Goal: Transaction & Acquisition: Purchase product/service

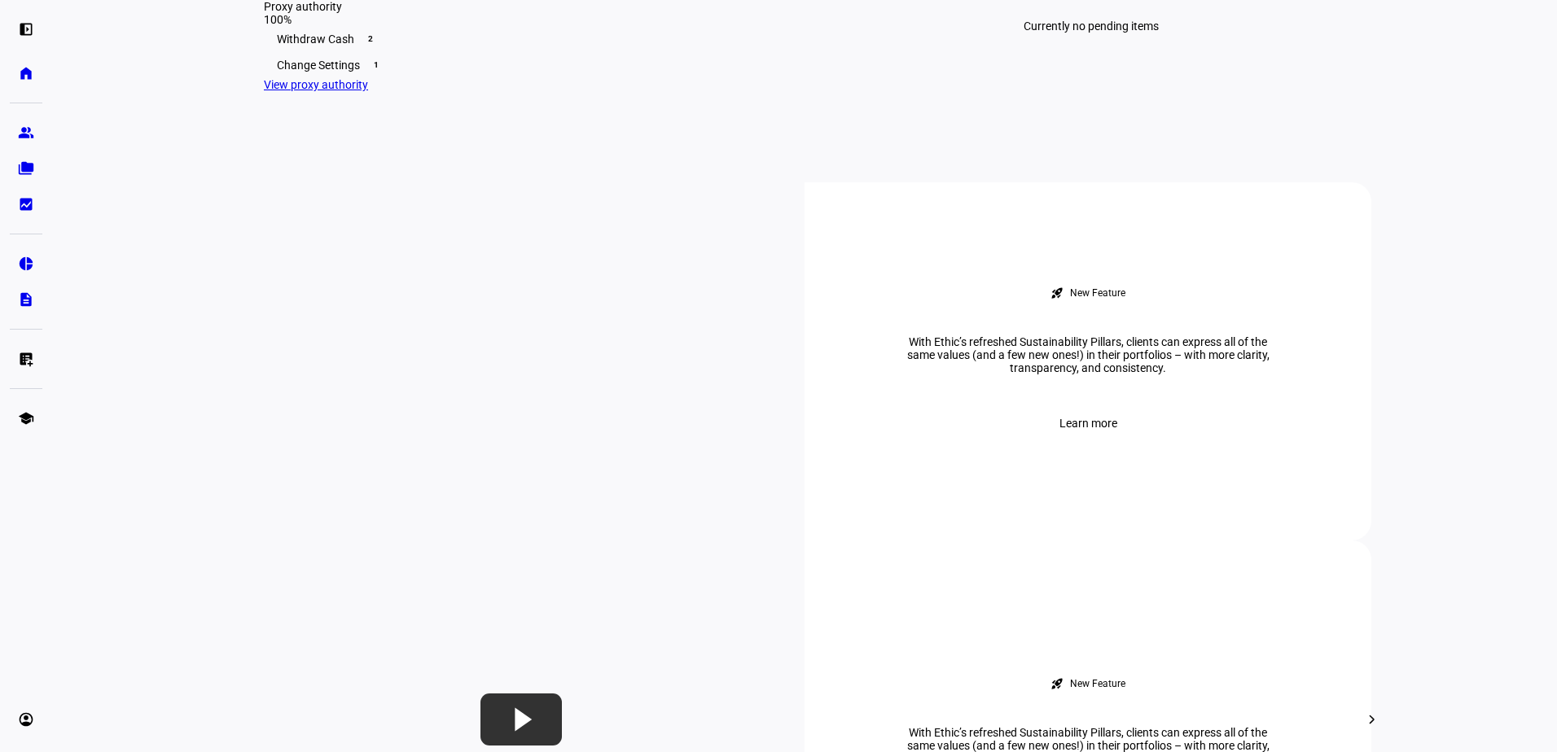
scroll to position [489, 0]
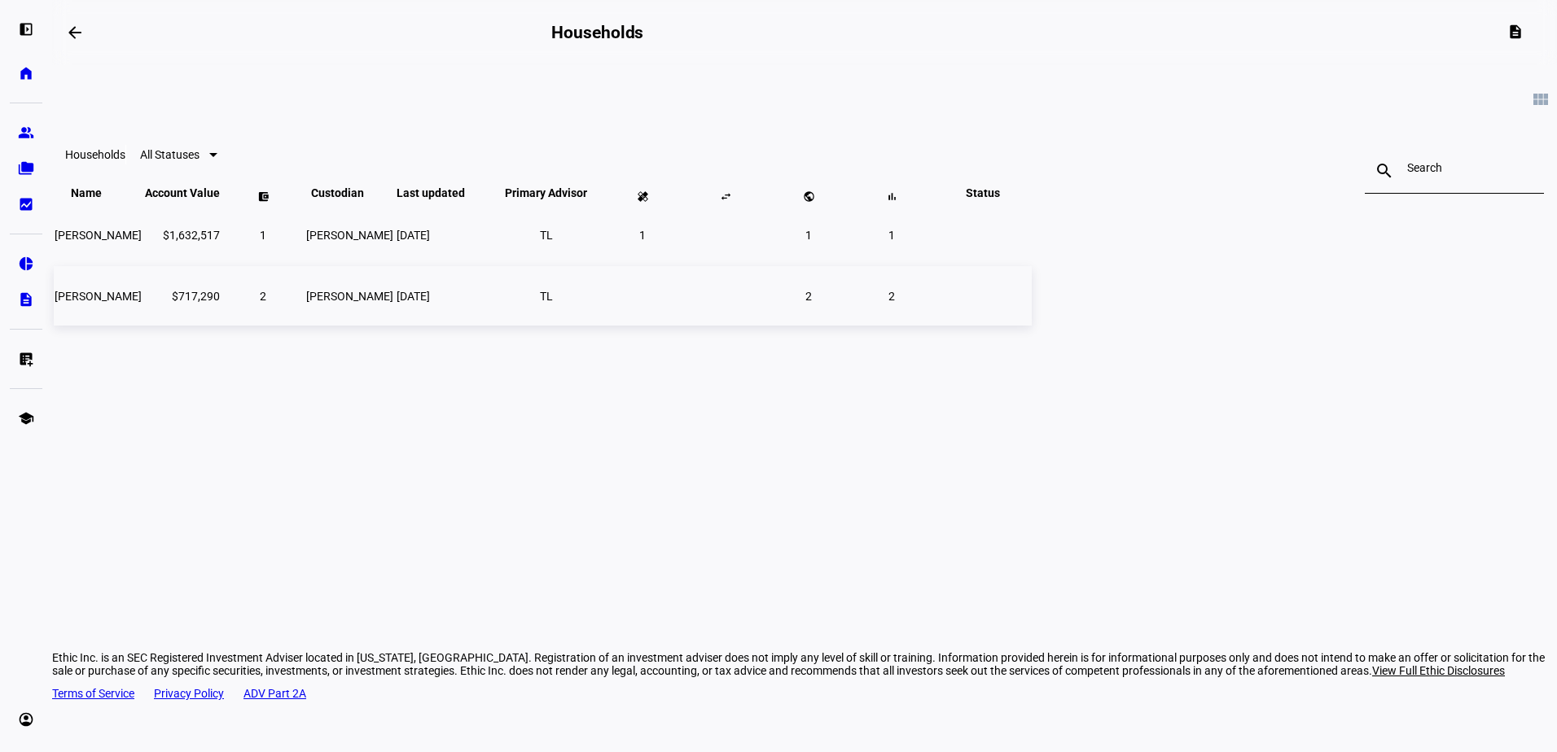
click at [221, 326] on td "$717,290" at bounding box center [182, 295] width 77 height 59
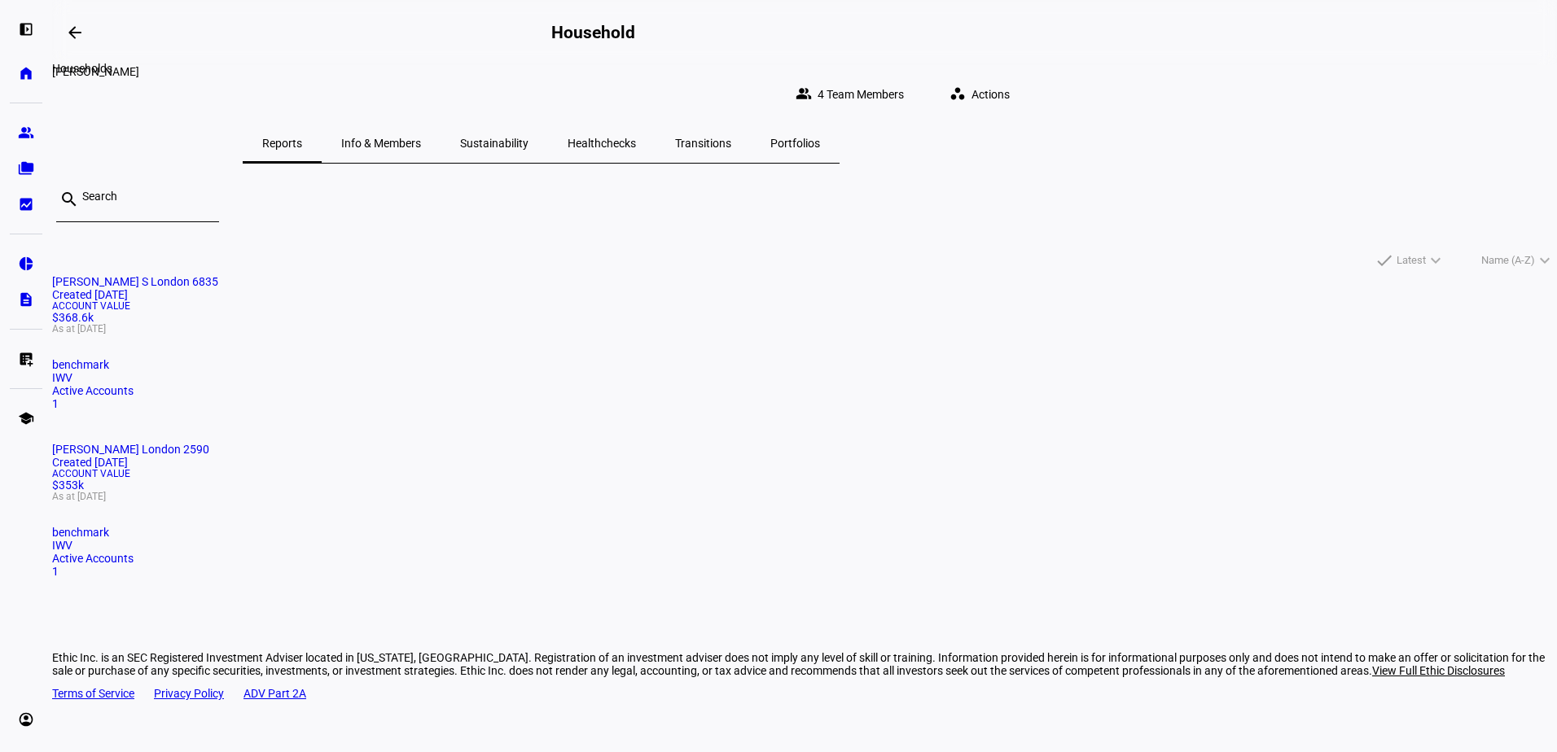
click at [77, 41] on mat-icon "arrow_backwards" at bounding box center [75, 33] width 20 height 20
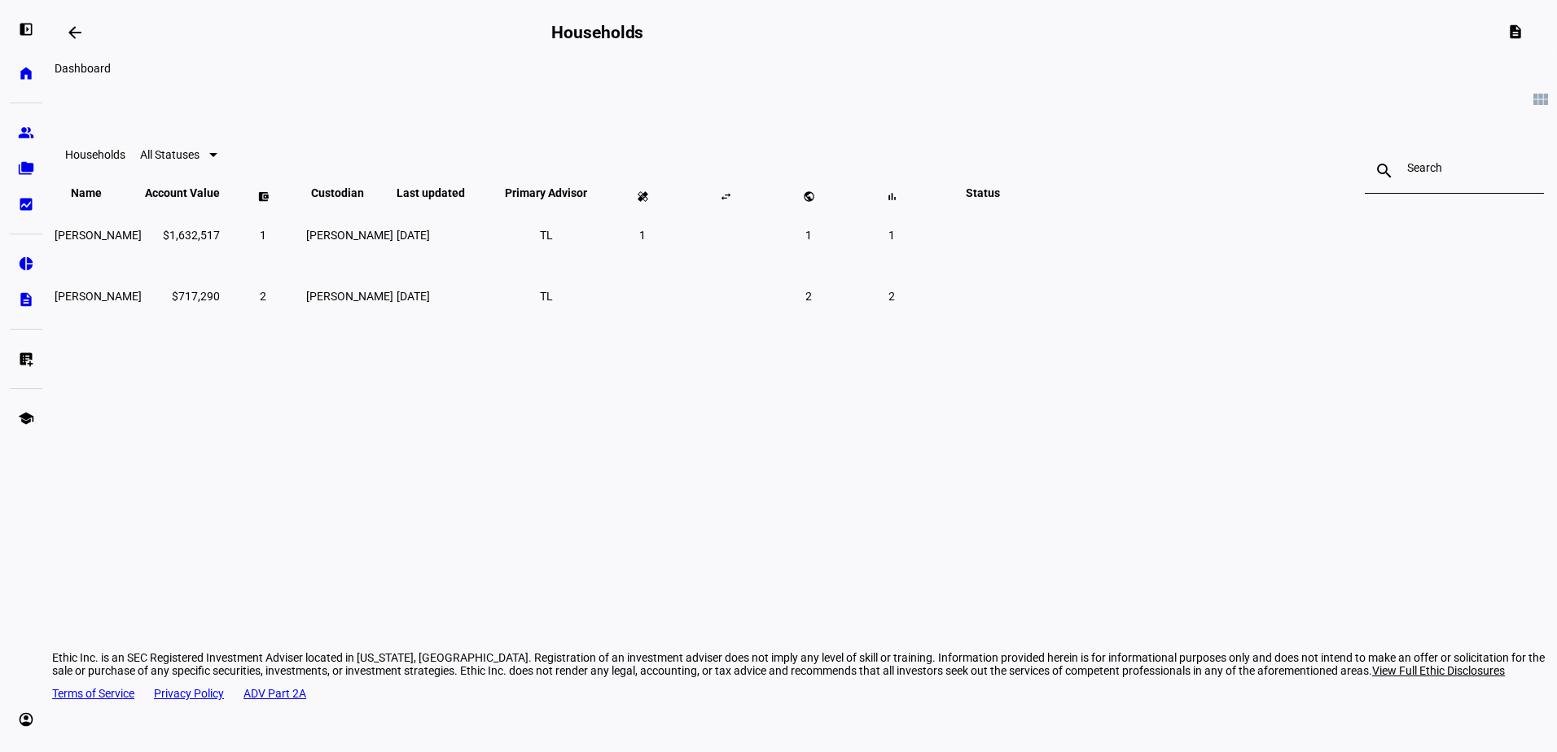
click at [71, 34] on mat-icon "arrow_backwards" at bounding box center [75, 33] width 20 height 20
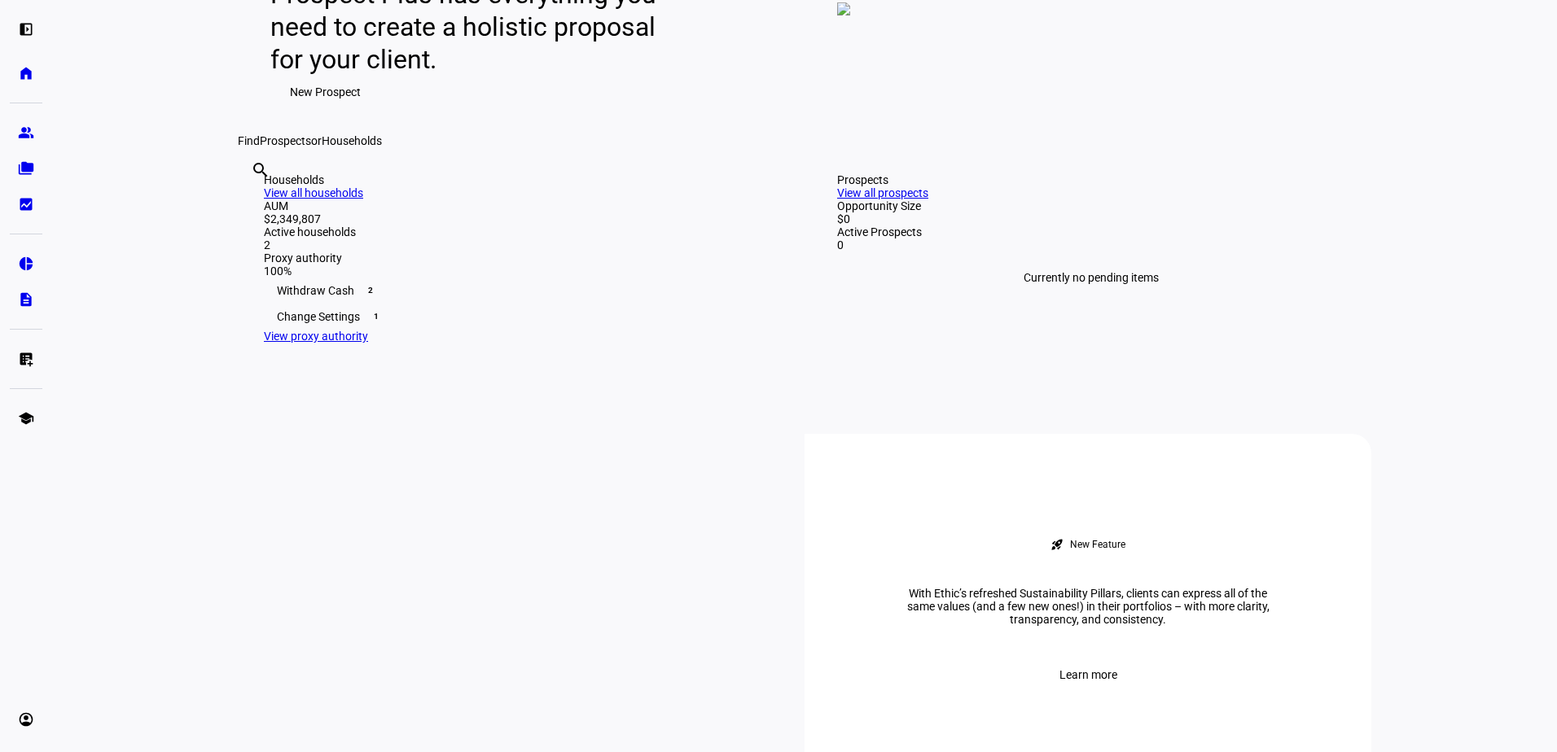
scroll to position [407, 0]
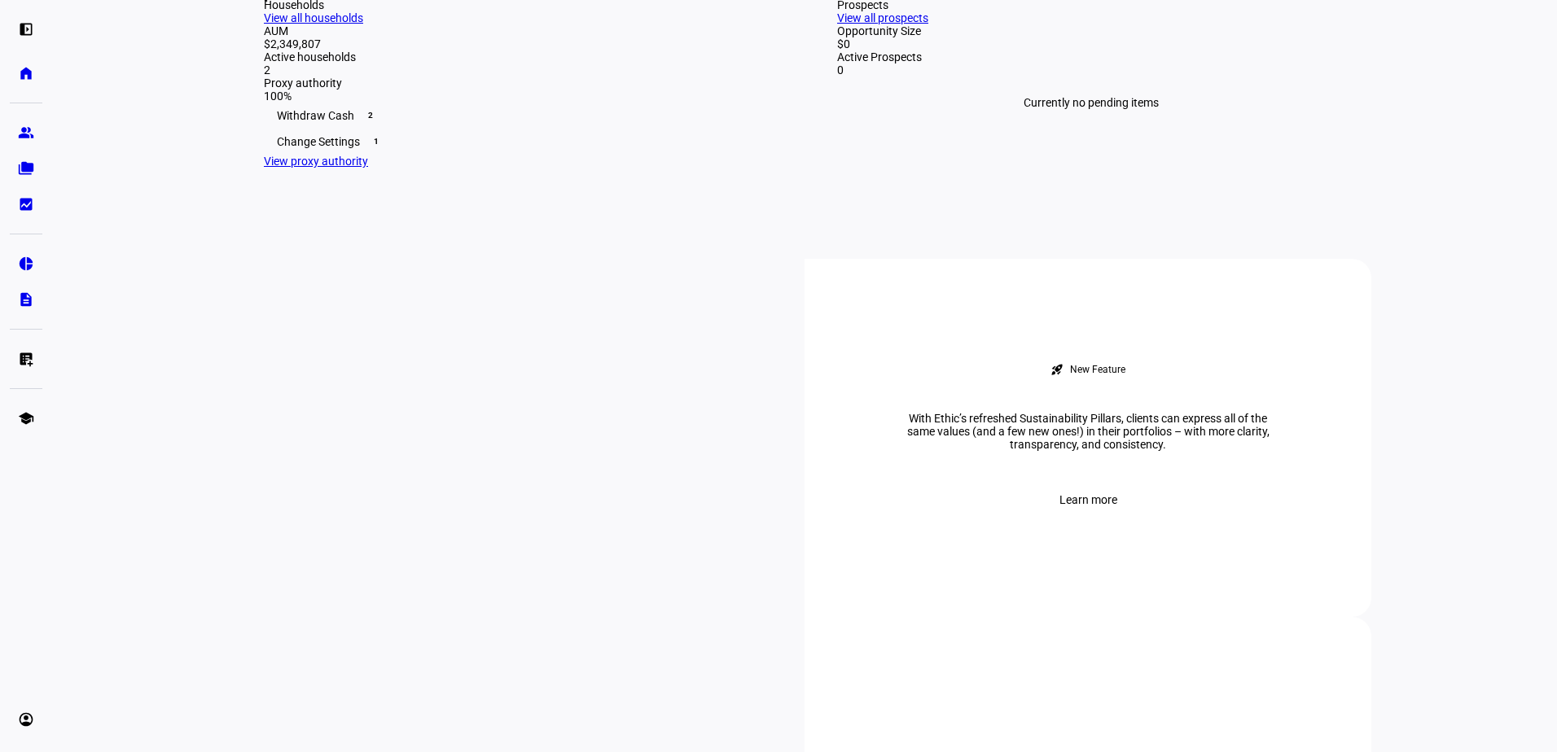
click at [321, 129] on div "Withdraw Cash 2" at bounding box center [518, 116] width 508 height 26
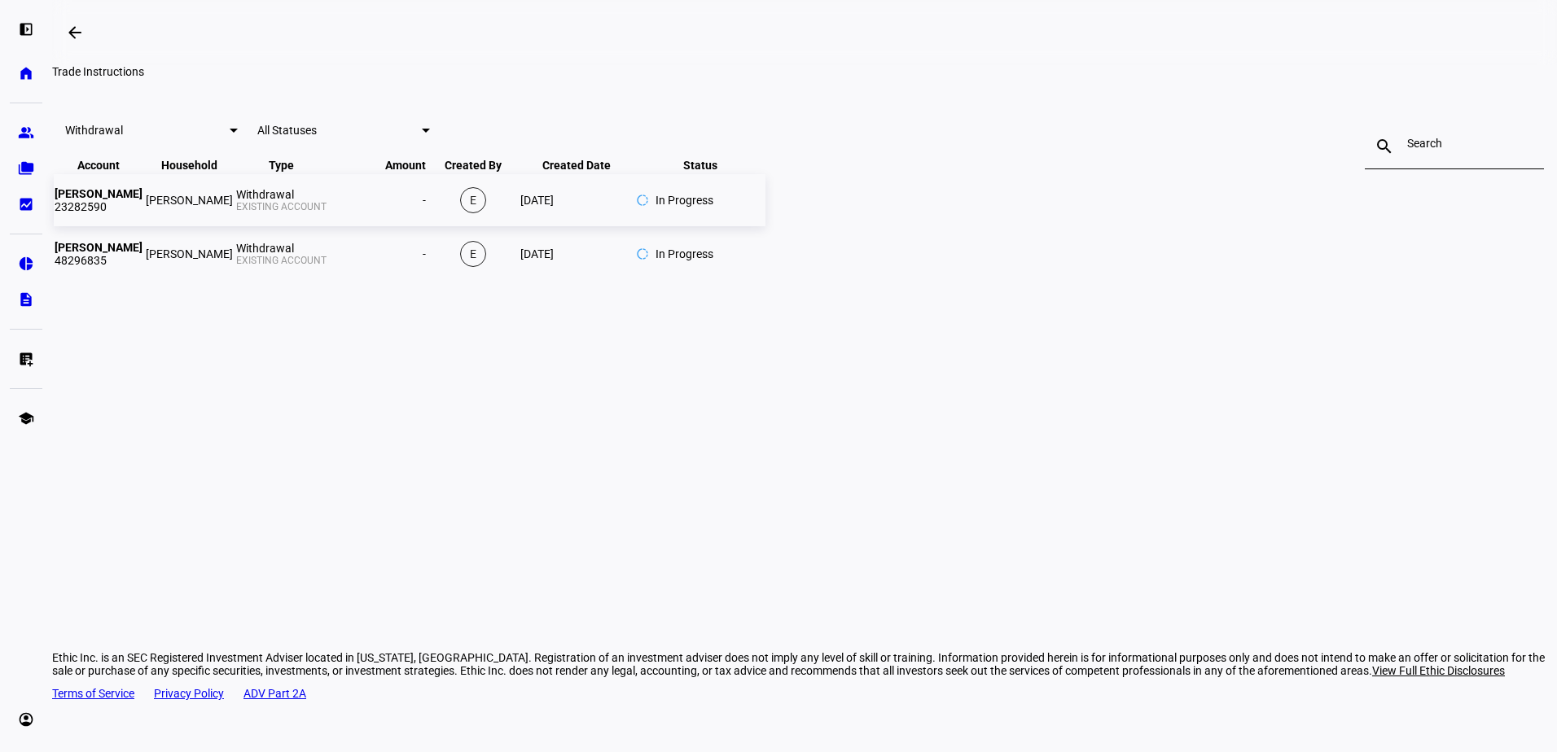
click at [143, 226] on td "[PERSON_NAME] S London 23282590" at bounding box center [99, 200] width 90 height 52
click at [86, 46] on span at bounding box center [74, 32] width 39 height 39
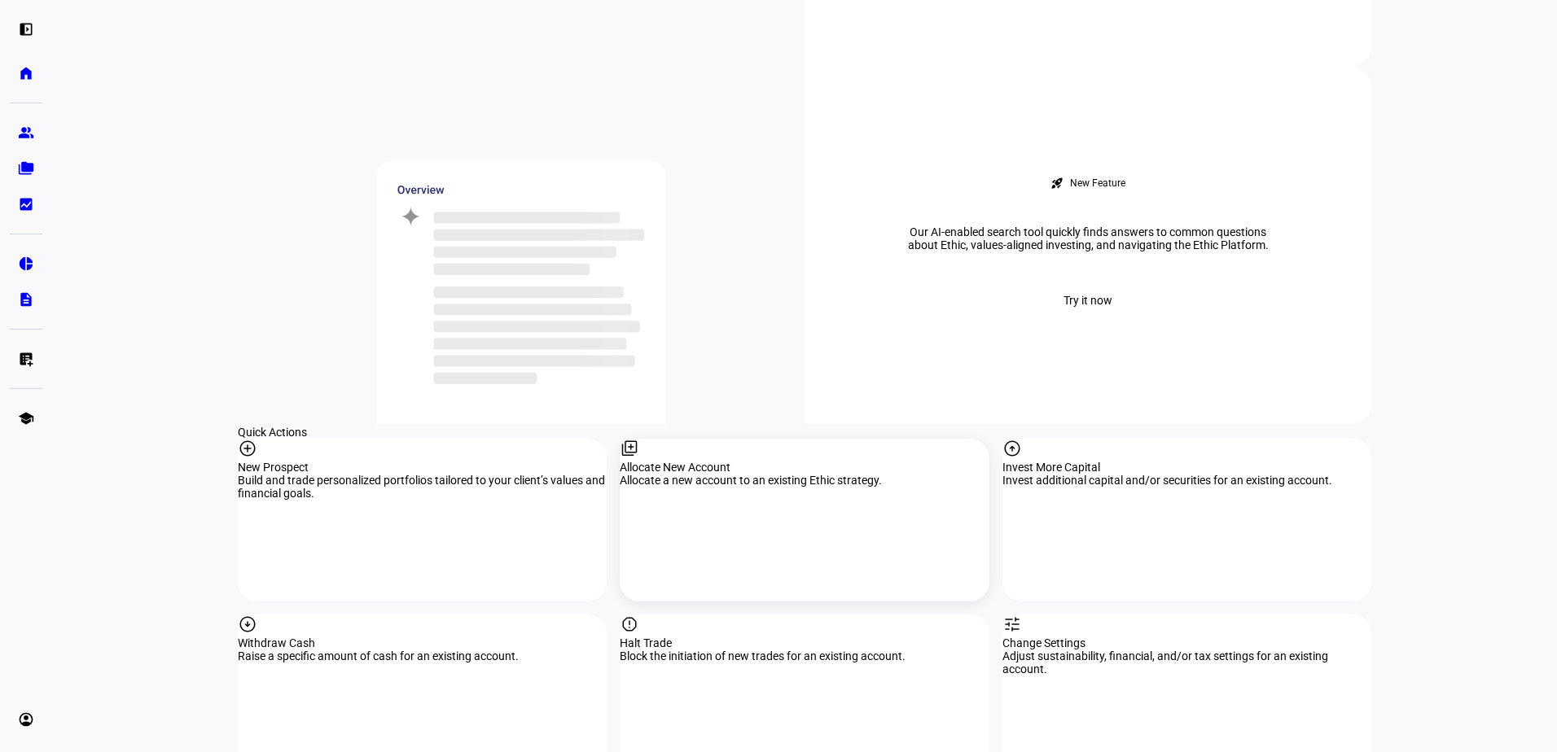
scroll to position [1466, 0]
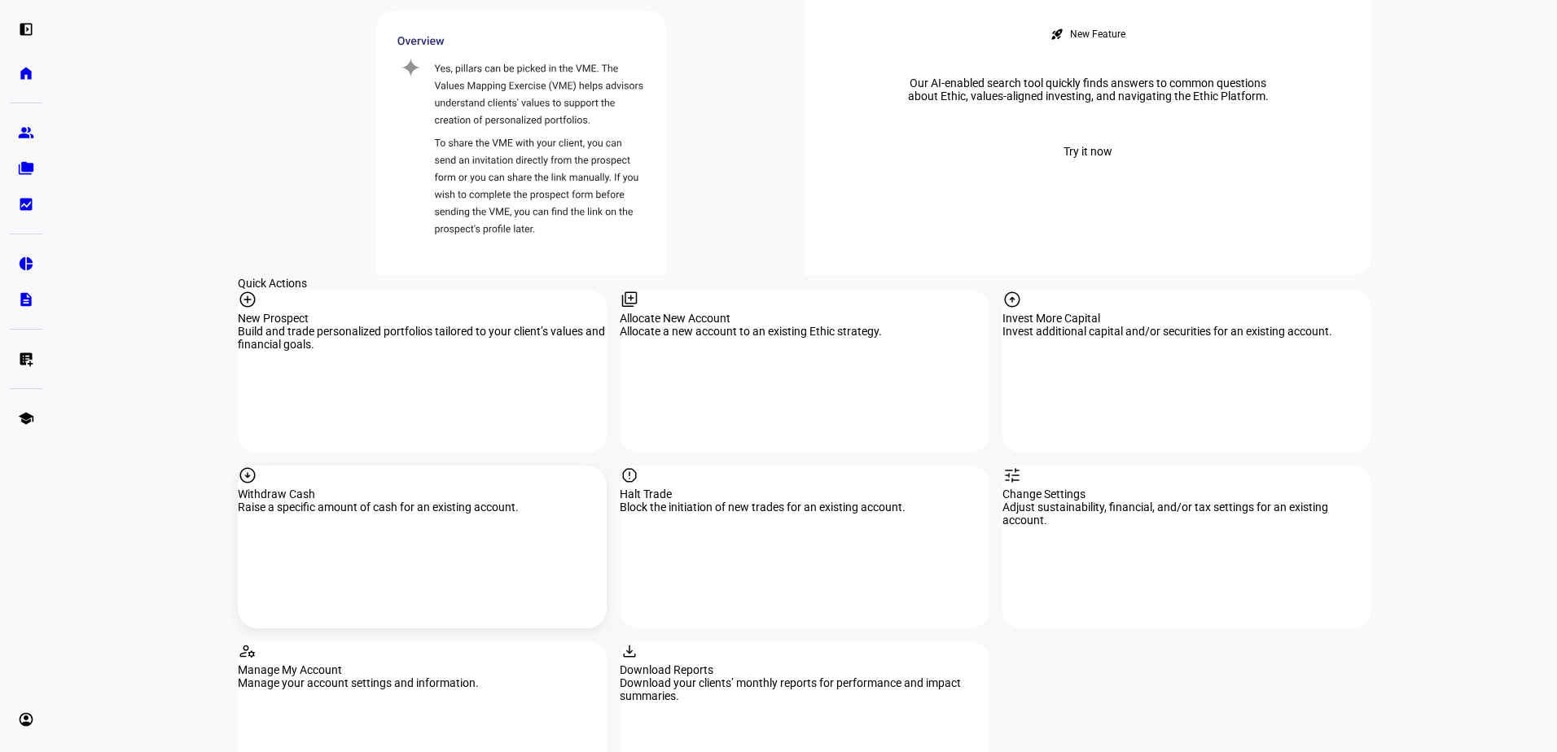
click at [394, 488] on div "Withdraw Cash" at bounding box center [422, 494] width 369 height 13
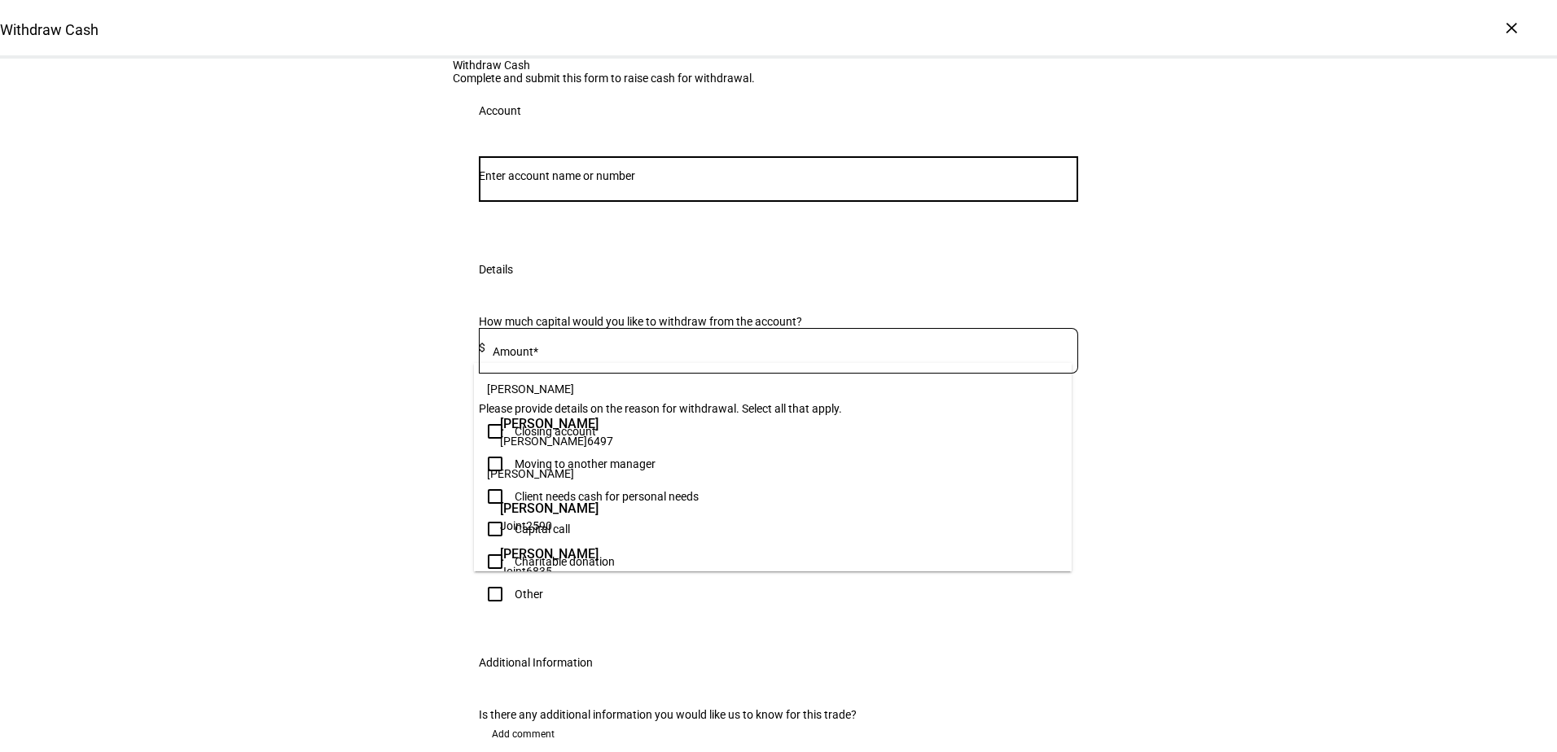
click at [629, 182] on input "Number" at bounding box center [778, 175] width 599 height 13
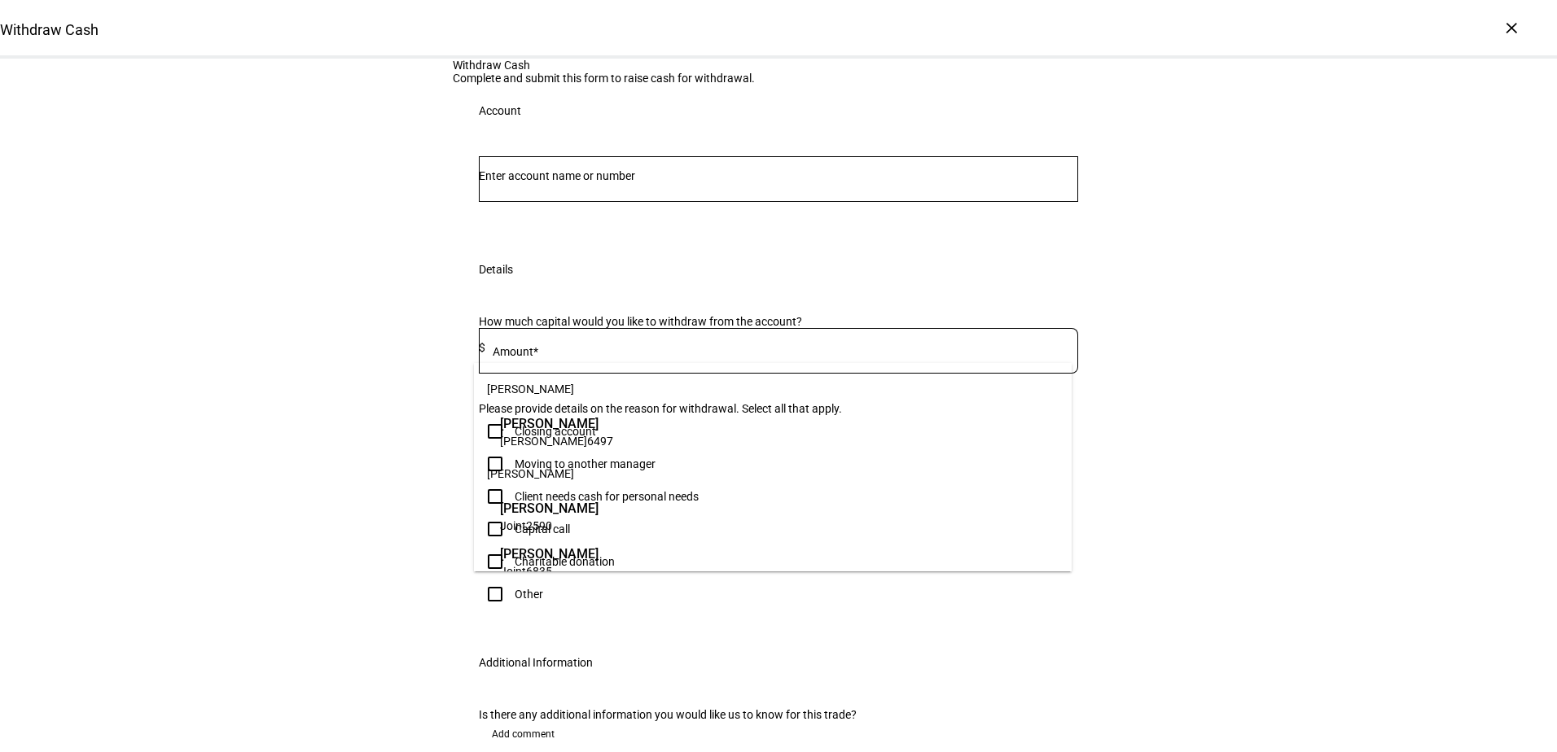
click at [599, 515] on span "[PERSON_NAME]" at bounding box center [549, 508] width 99 height 19
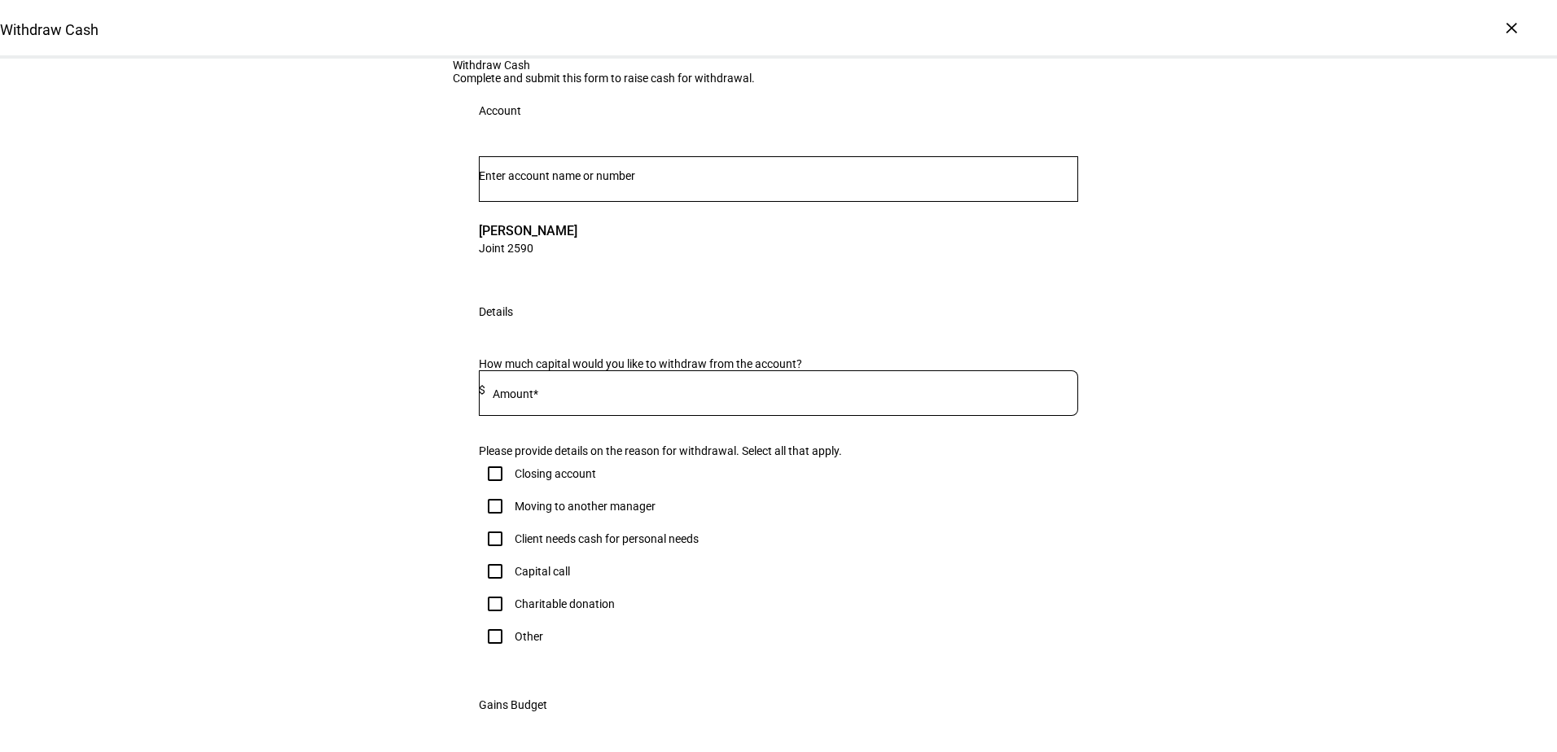
click at [826, 182] on input "Number" at bounding box center [778, 175] width 599 height 13
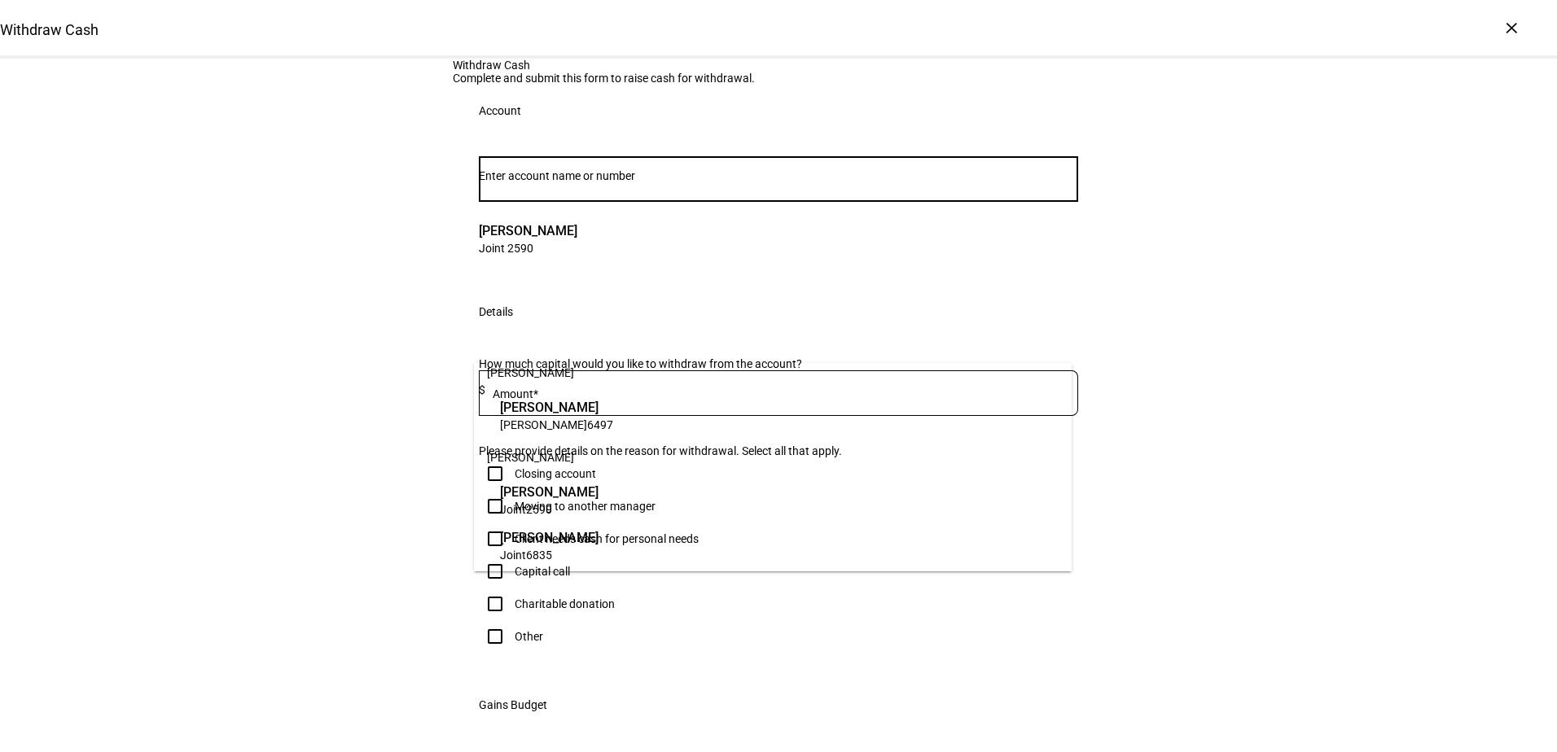
scroll to position [20, 0]
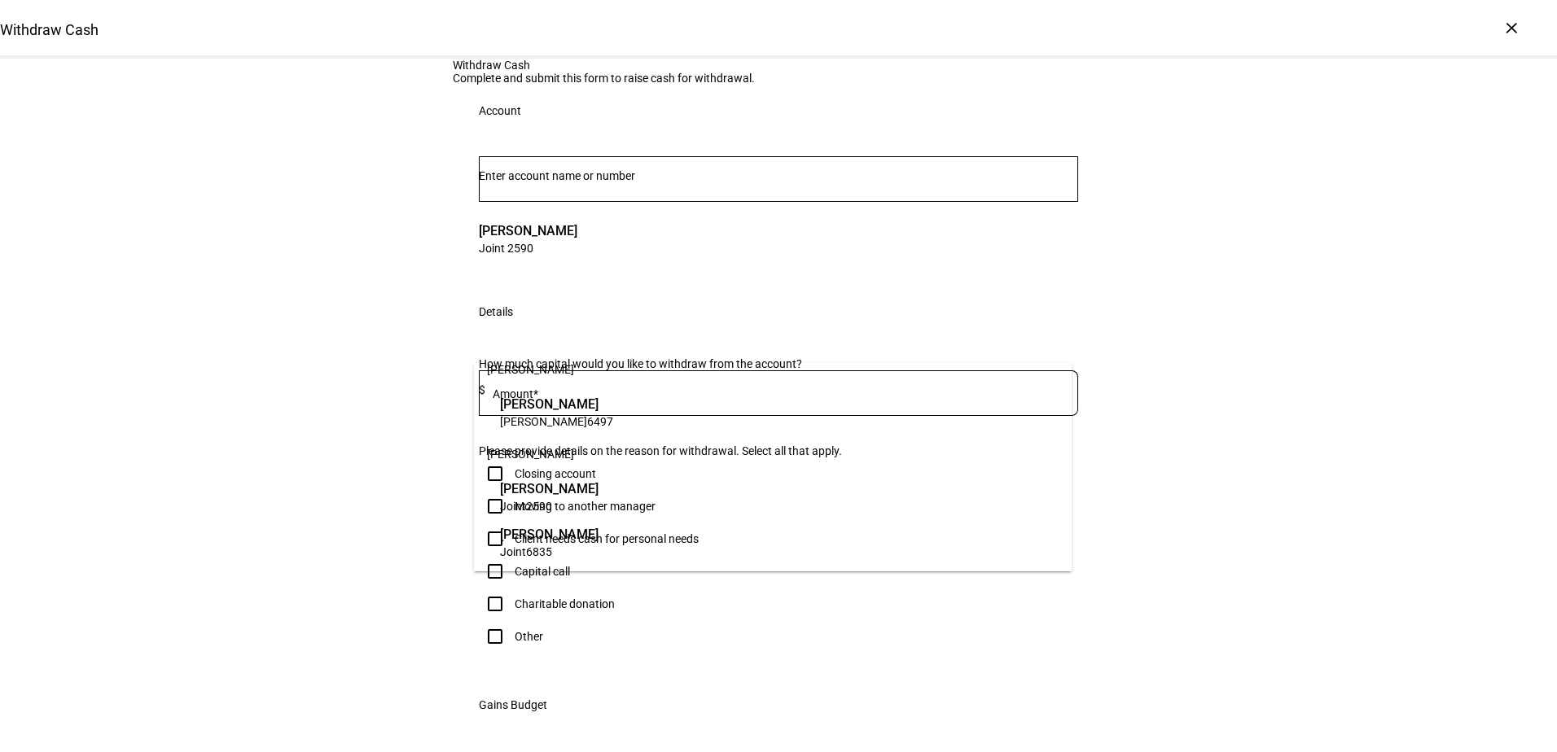
click at [599, 546] on span "Joint 6835" at bounding box center [549, 551] width 99 height 15
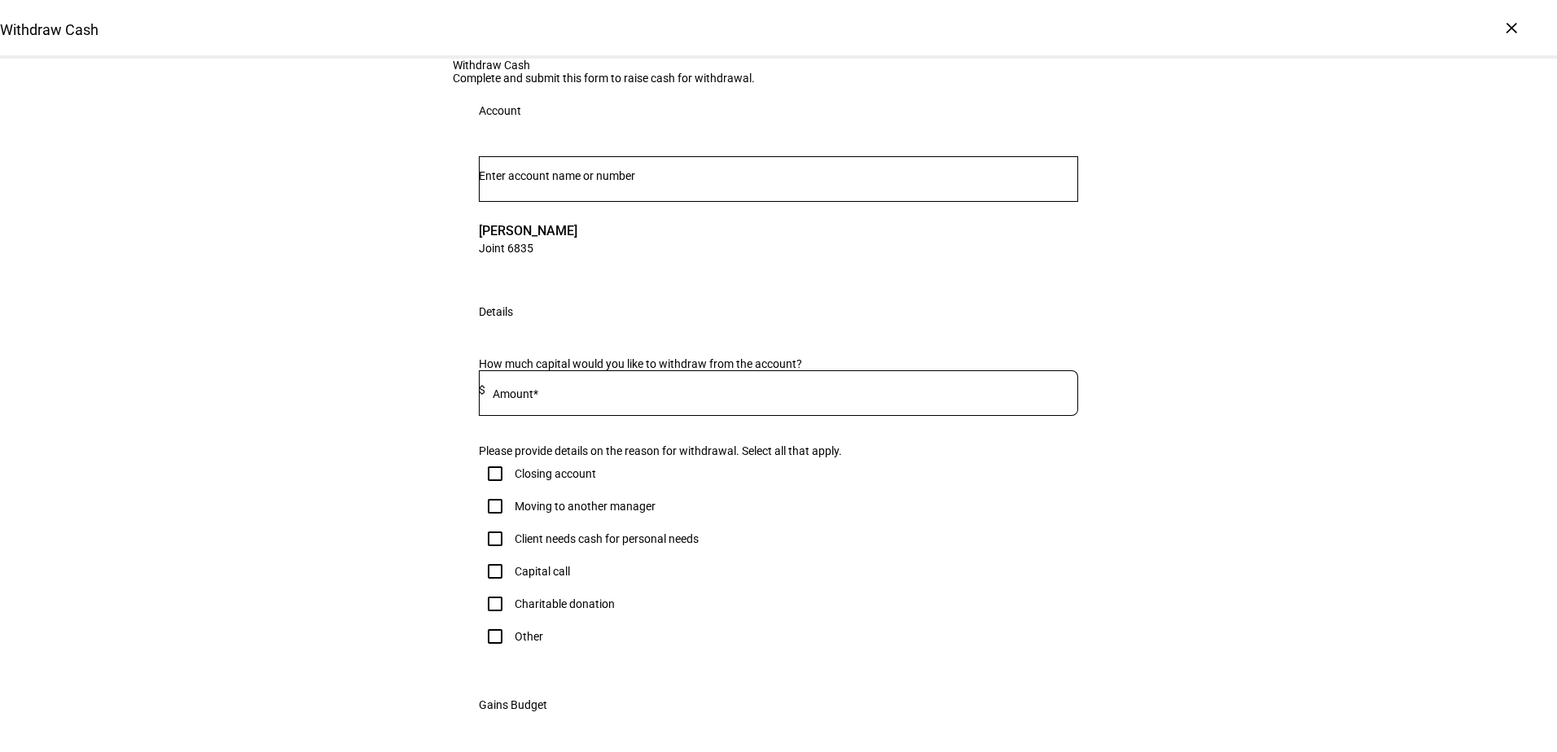
click at [694, 182] on input "Number" at bounding box center [778, 175] width 599 height 13
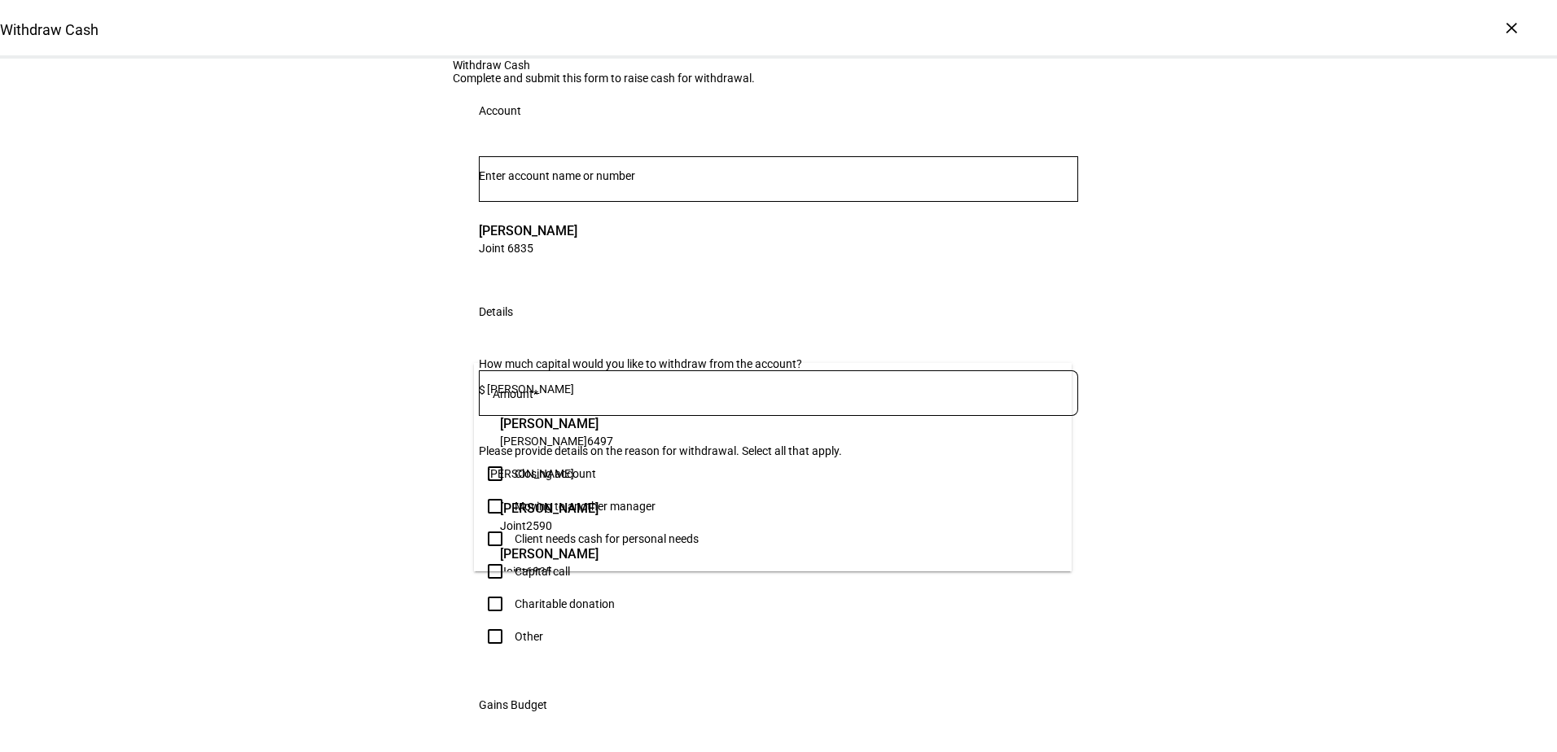
click at [599, 520] on span "Joint 2590" at bounding box center [549, 525] width 99 height 15
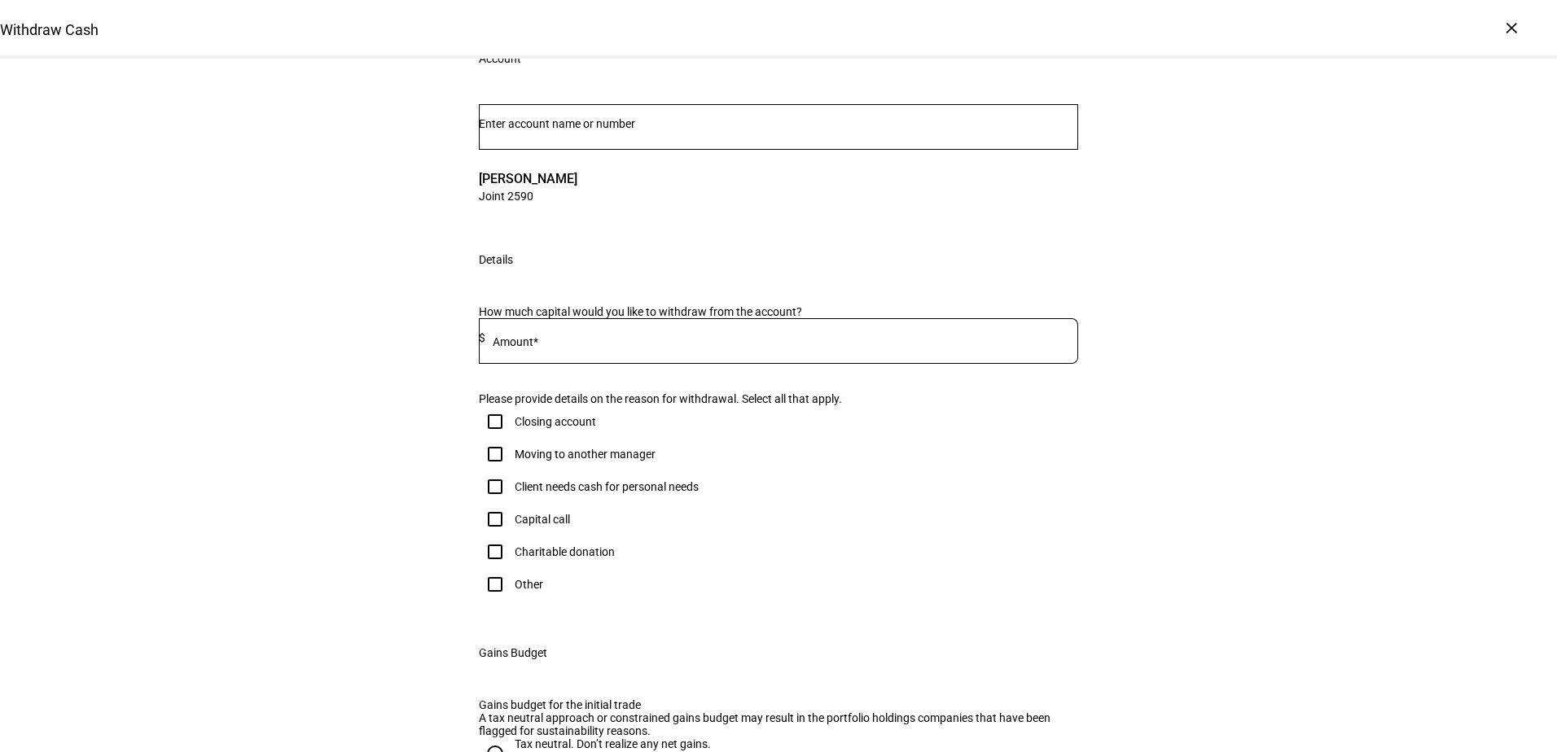
scroll to position [81, 0]
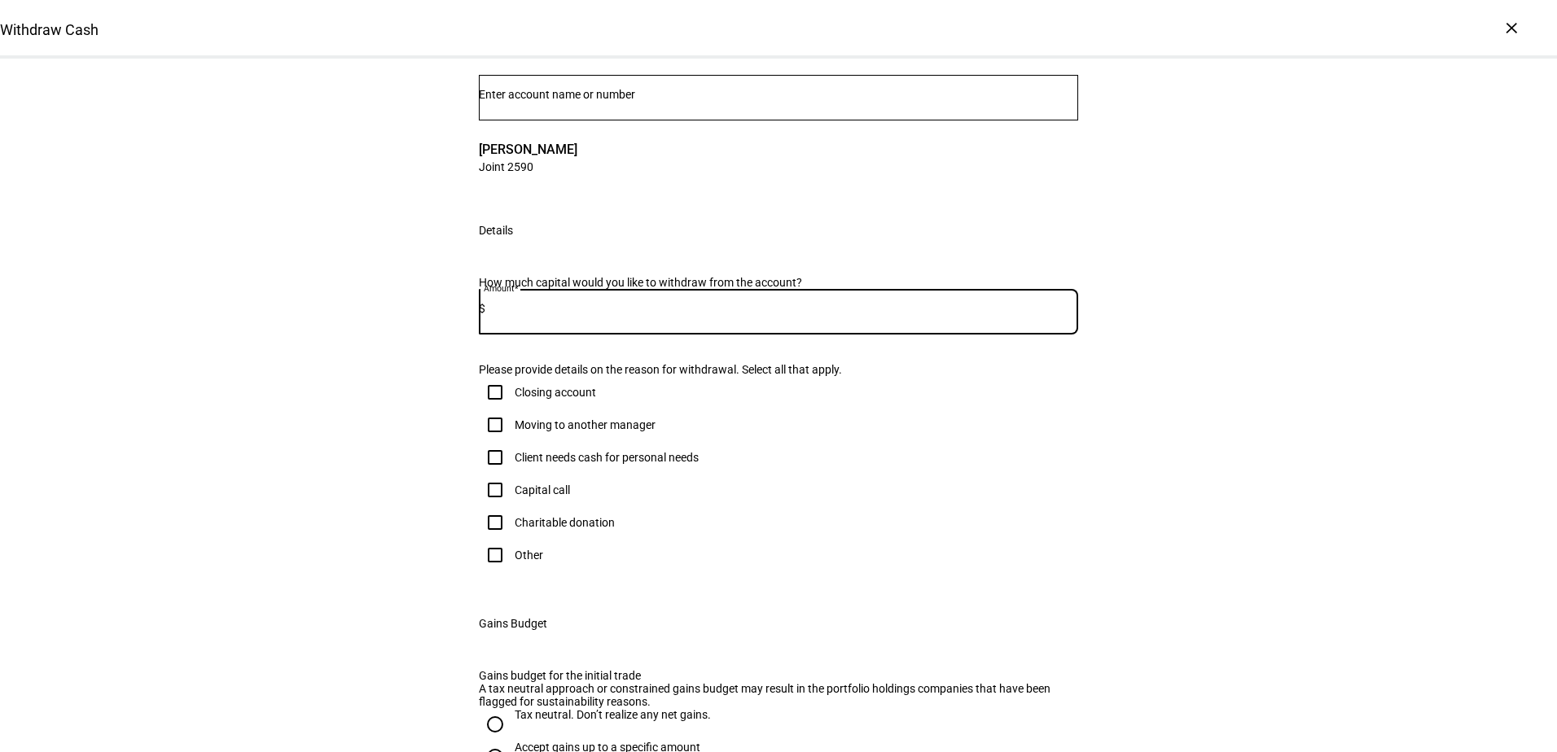
click at [678, 315] on input at bounding box center [781, 308] width 593 height 13
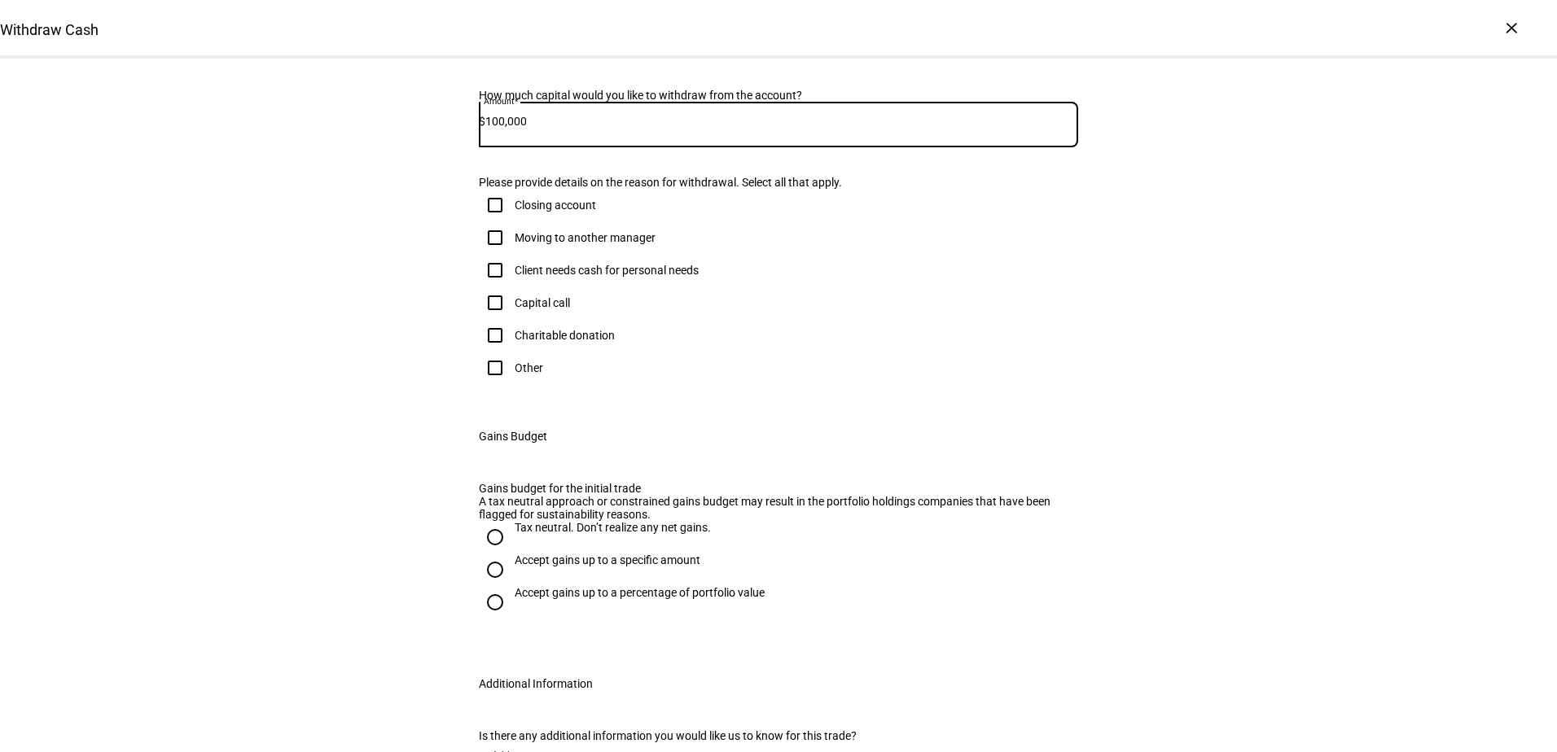
scroll to position [407, 0]
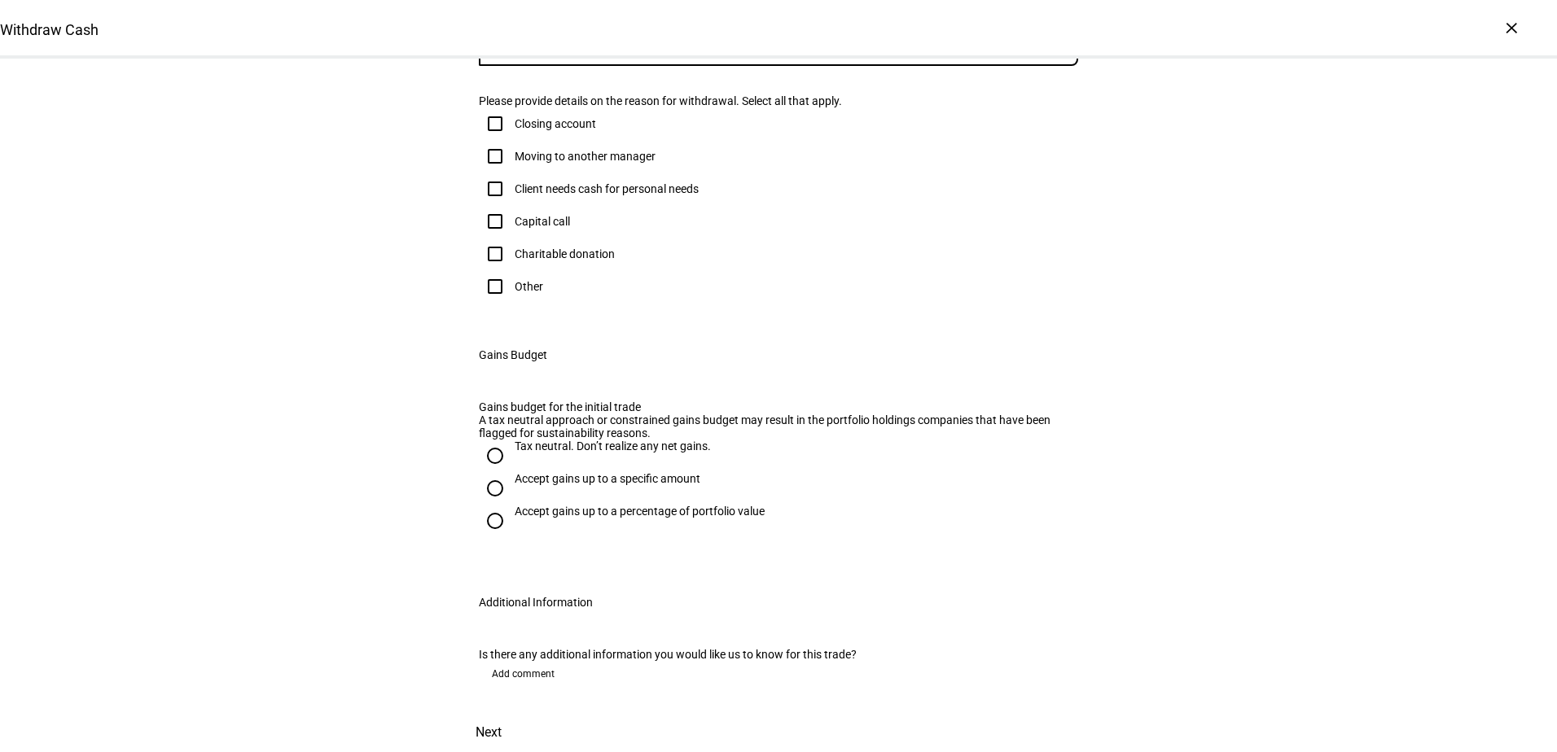
type input "100,000"
click at [515, 293] on div "Other" at bounding box center [529, 286] width 29 height 13
click at [511, 303] on input "Other" at bounding box center [495, 286] width 33 height 33
checkbox input "true"
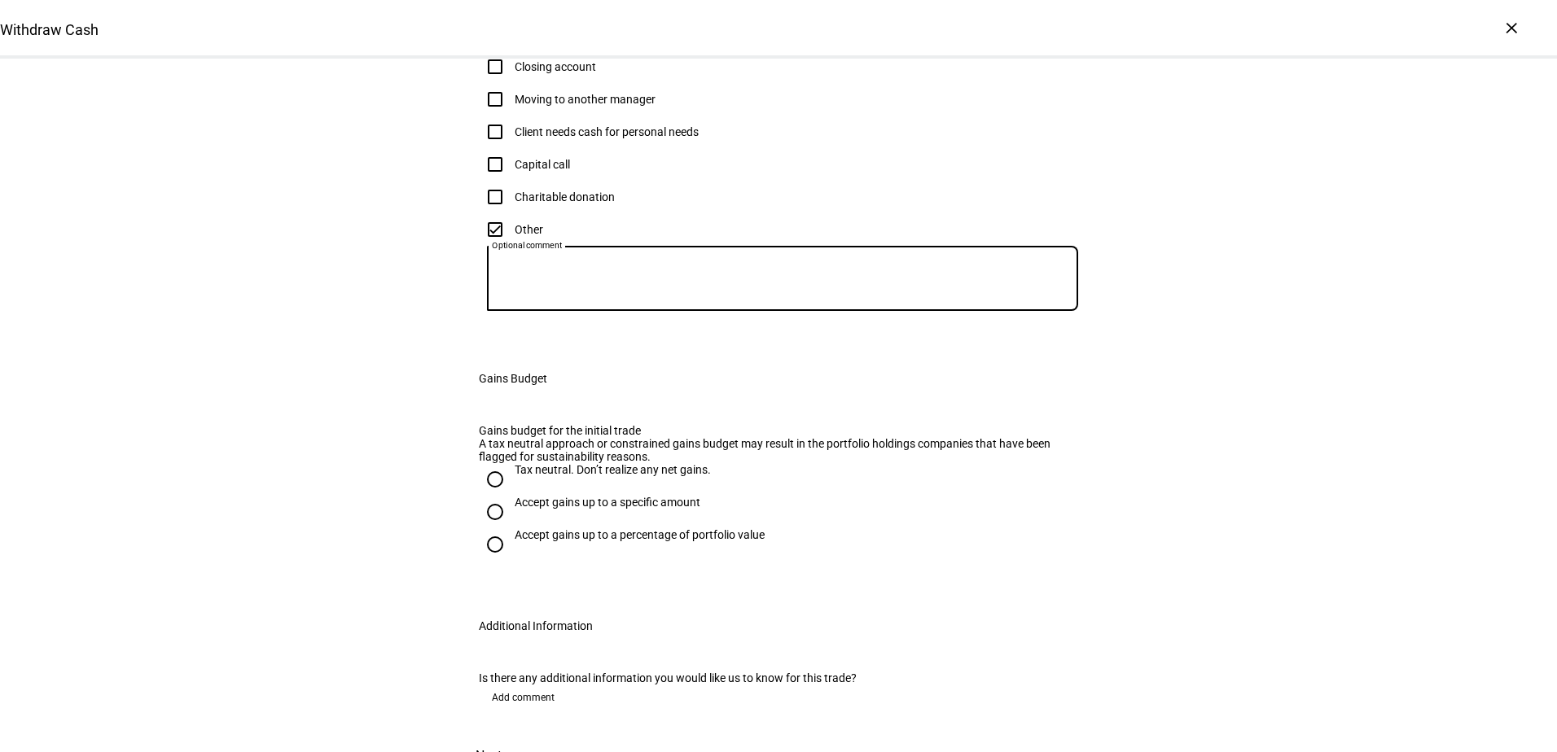
click at [625, 298] on textarea "Optional comment" at bounding box center [782, 278] width 591 height 39
click at [590, 298] on textarea "Moving cash to a seperate brokerage account" at bounding box center [782, 278] width 591 height 39
click at [735, 298] on textarea "Moving cash to a Seperate brokerage account" at bounding box center [782, 278] width 591 height 39
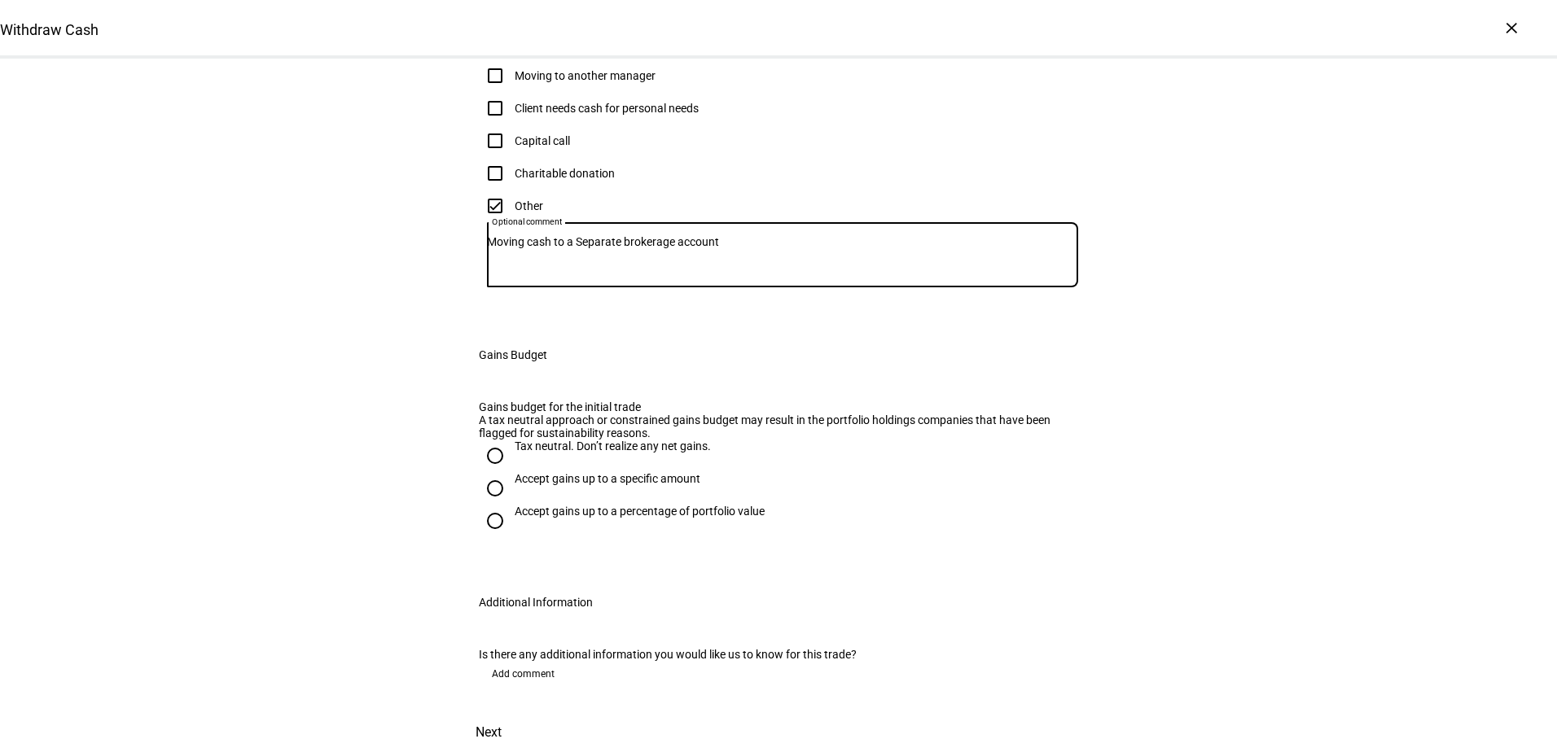
scroll to position [733, 0]
type textarea "Moving cash to a Separate brokerage account"
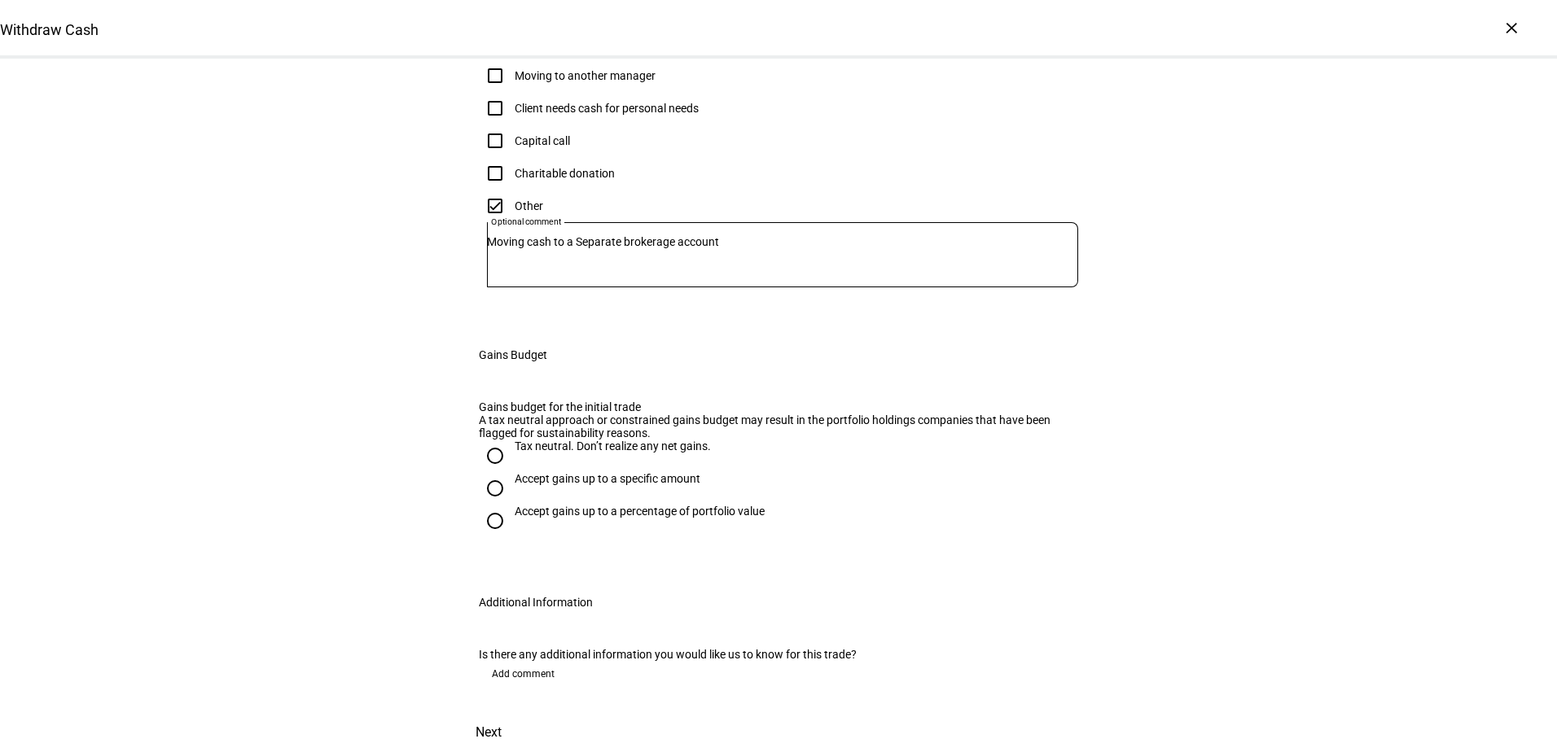
click at [652, 472] on div "Accept gains up to a specific amount" at bounding box center [608, 478] width 186 height 13
click at [511, 472] on input "Accept gains up to a specific amount" at bounding box center [495, 488] width 33 height 33
radio input "true"
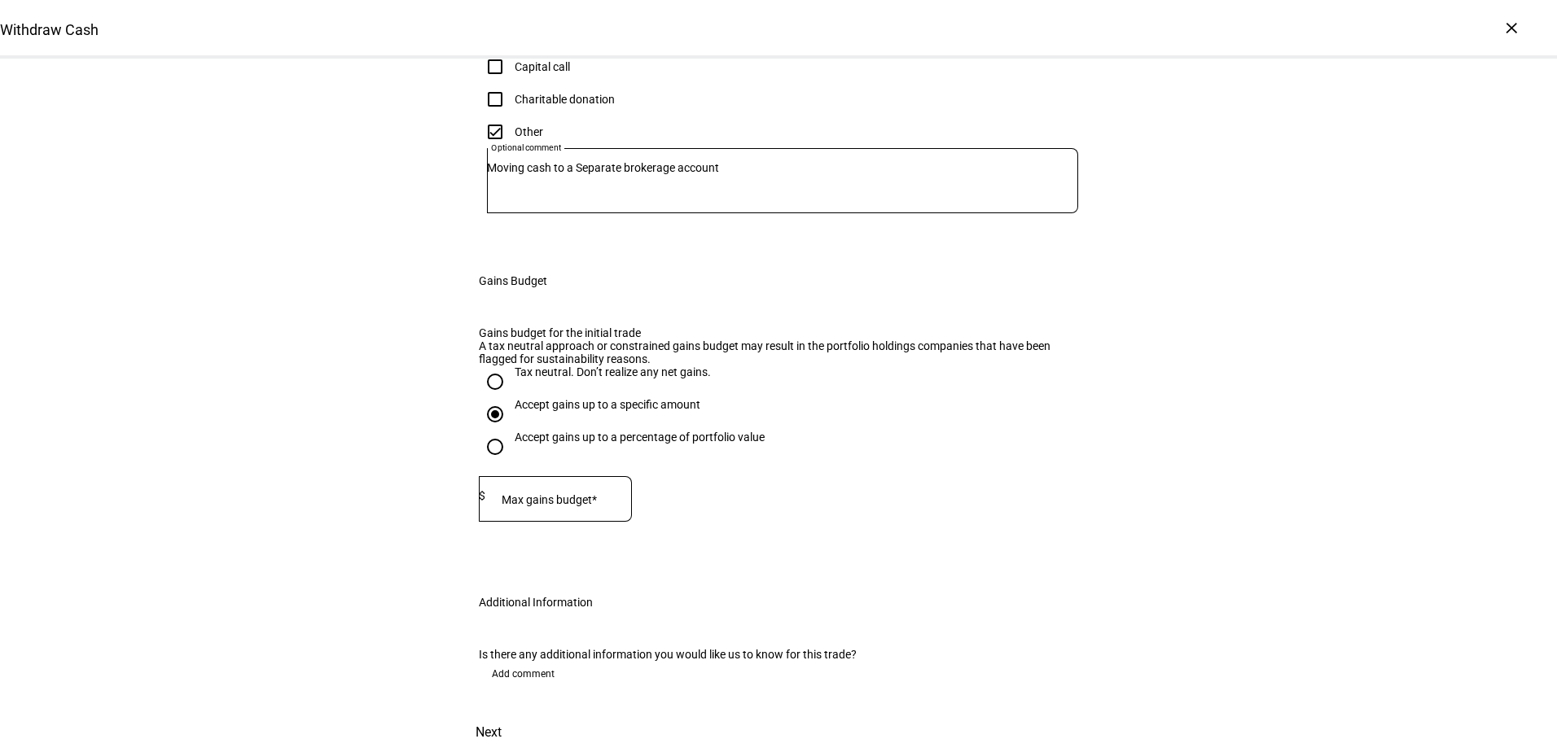
click at [614, 502] on input at bounding box center [558, 495] width 147 height 13
type input "25,000"
click at [787, 463] on div "Accept gains up to a percentage of portfolio value" at bounding box center [778, 447] width 599 height 33
click at [545, 661] on span "Add comment" at bounding box center [523, 674] width 63 height 26
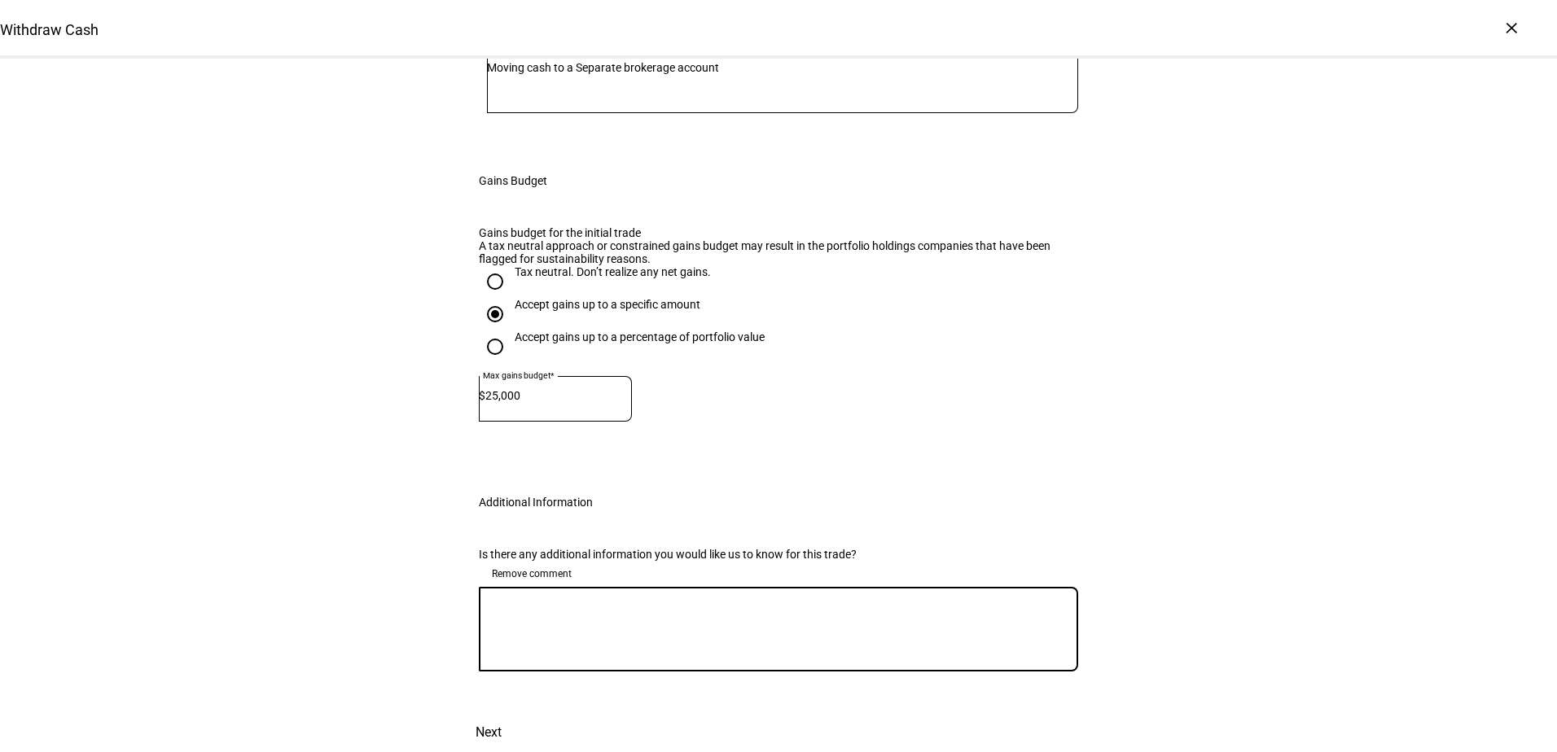
click at [571, 649] on textarea at bounding box center [778, 629] width 599 height 59
type textarea "Gains budget and analysis was provided to us by [PERSON_NAME]."
click at [502, 713] on span "Next" at bounding box center [489, 732] width 26 height 39
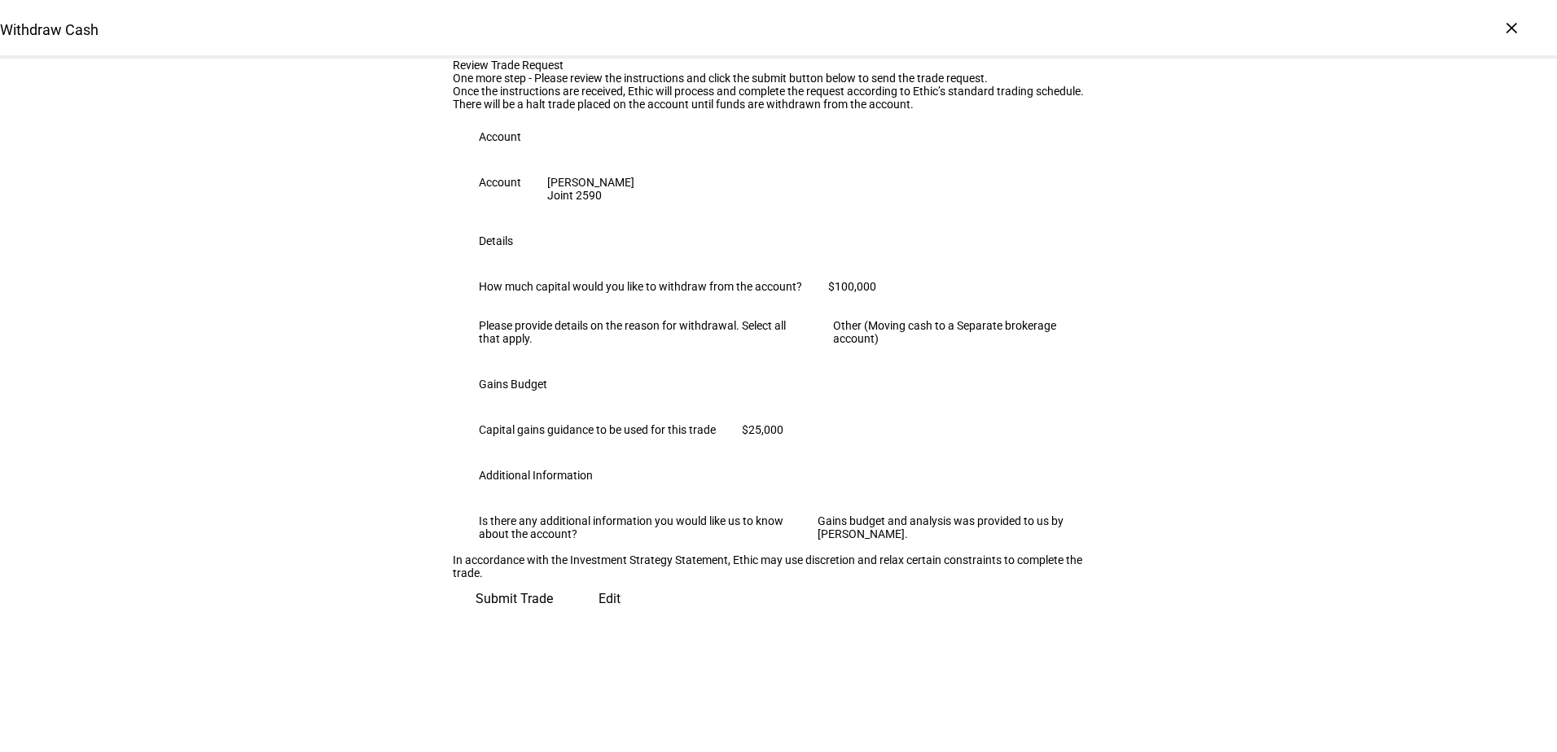
scroll to position [294, 0]
click at [553, 619] on span "Submit Trade" at bounding box center [514, 599] width 77 height 39
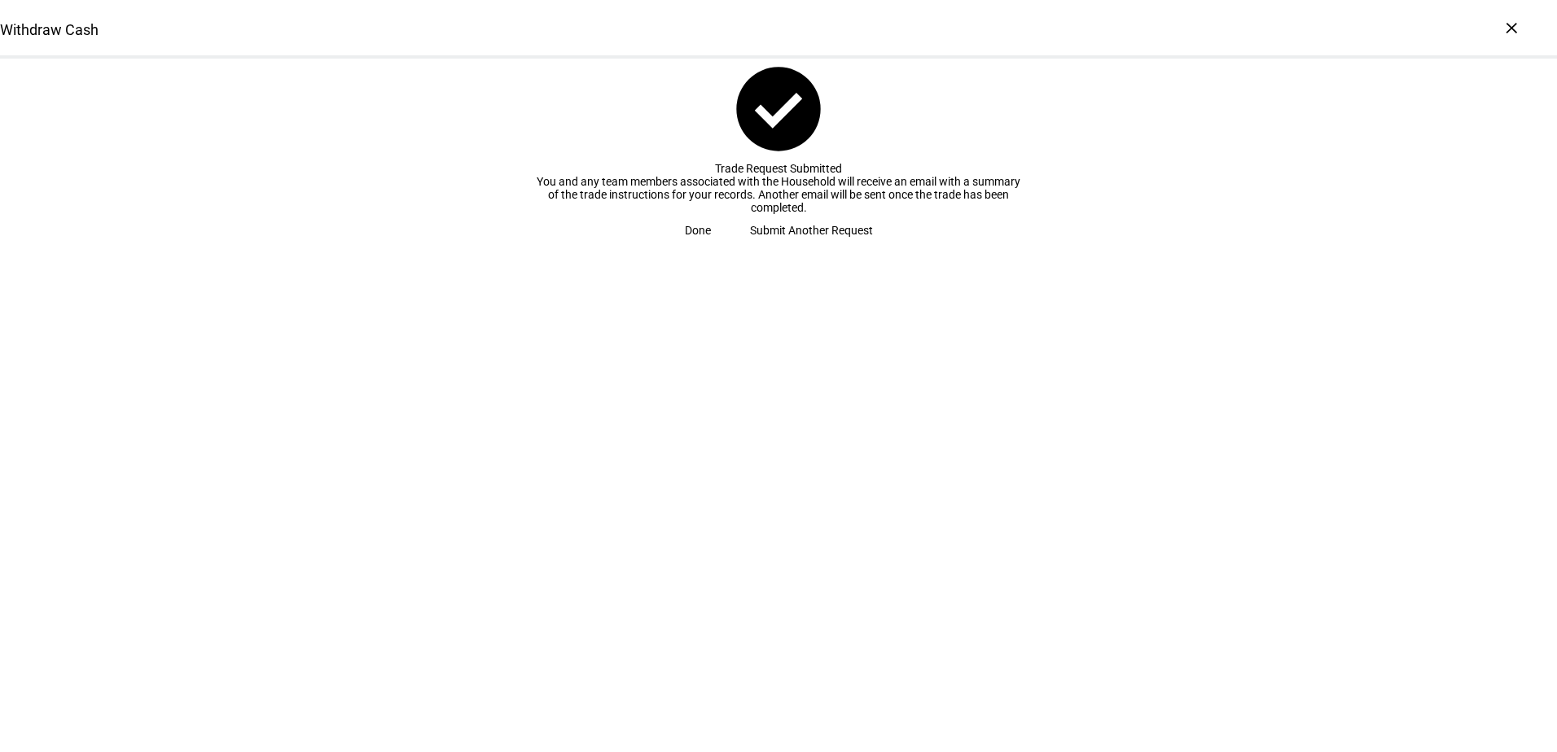
click at [730, 247] on span at bounding box center [697, 230] width 65 height 33
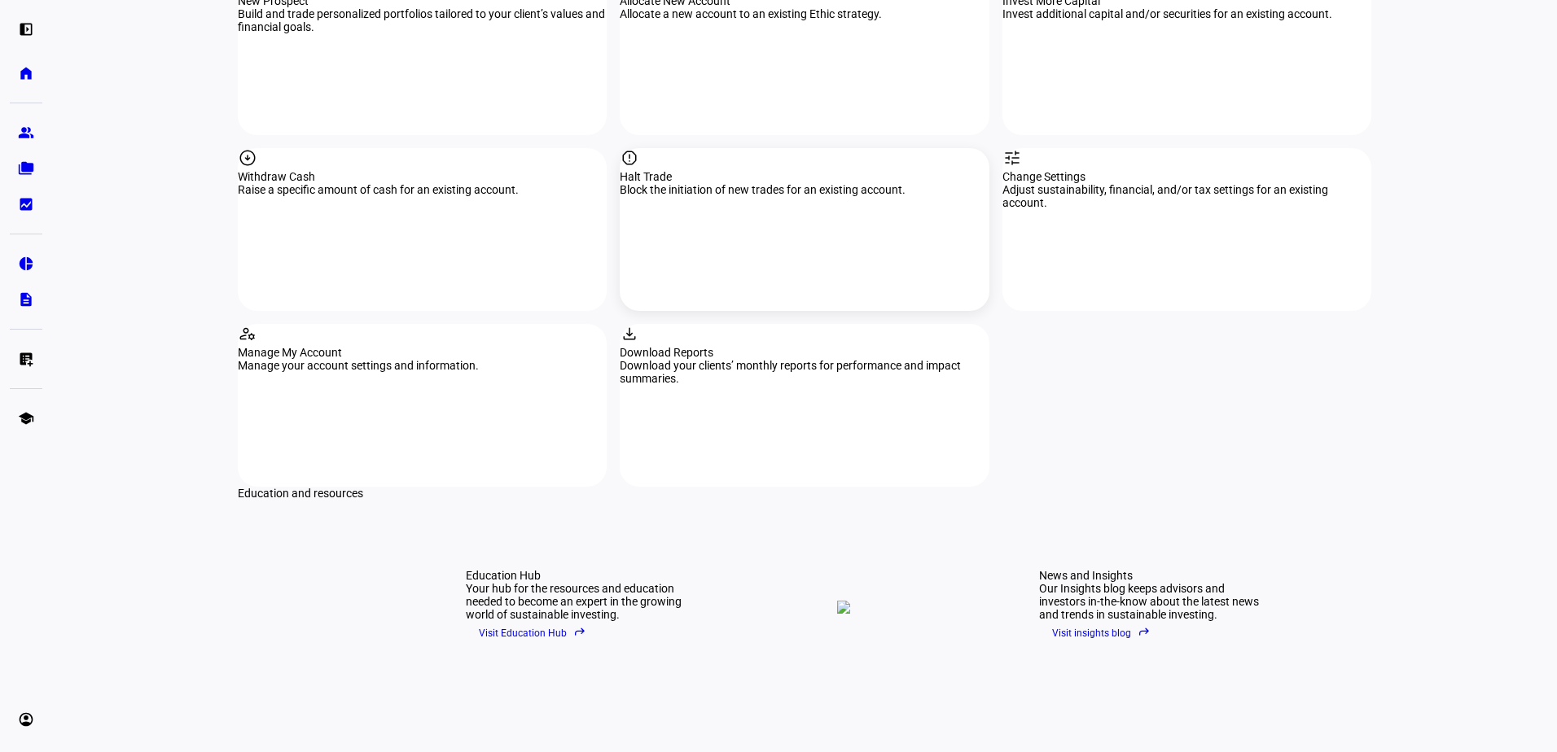
scroll to position [1472, 0]
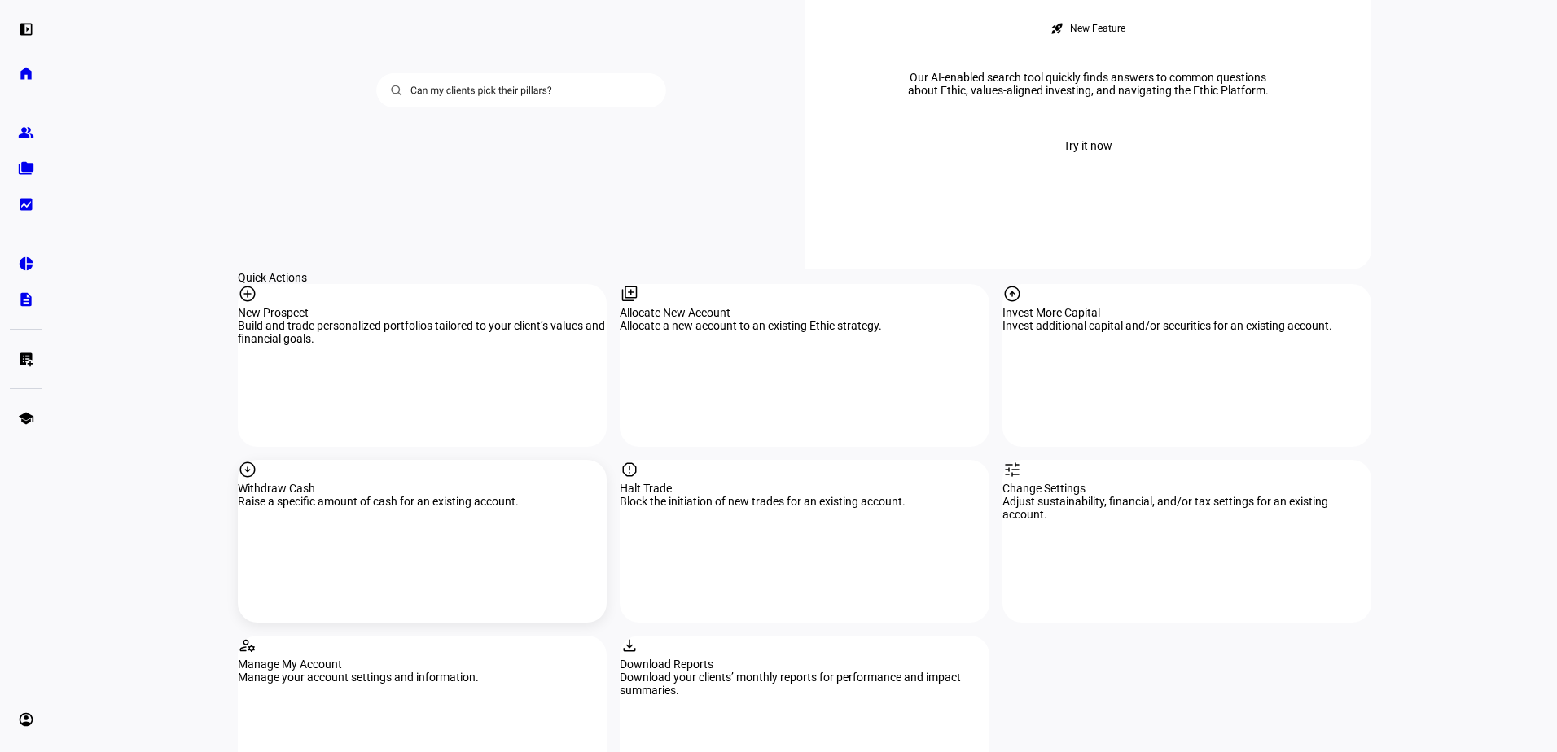
click at [519, 460] on div "arrow_circle_down Withdraw Cash Raise a specific amount of cash for an existing…" at bounding box center [422, 541] width 369 height 163
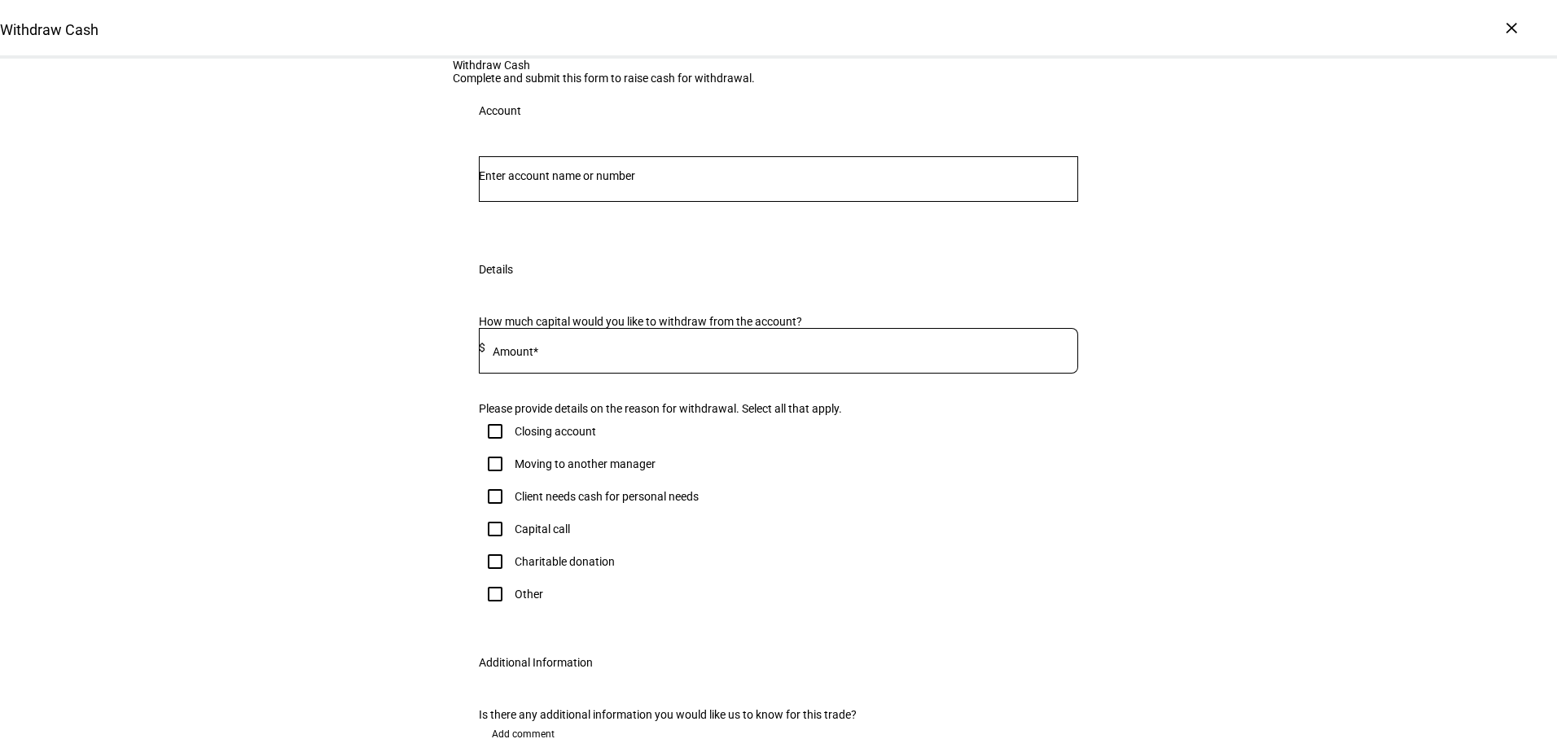
click at [680, 202] on div at bounding box center [778, 179] width 599 height 46
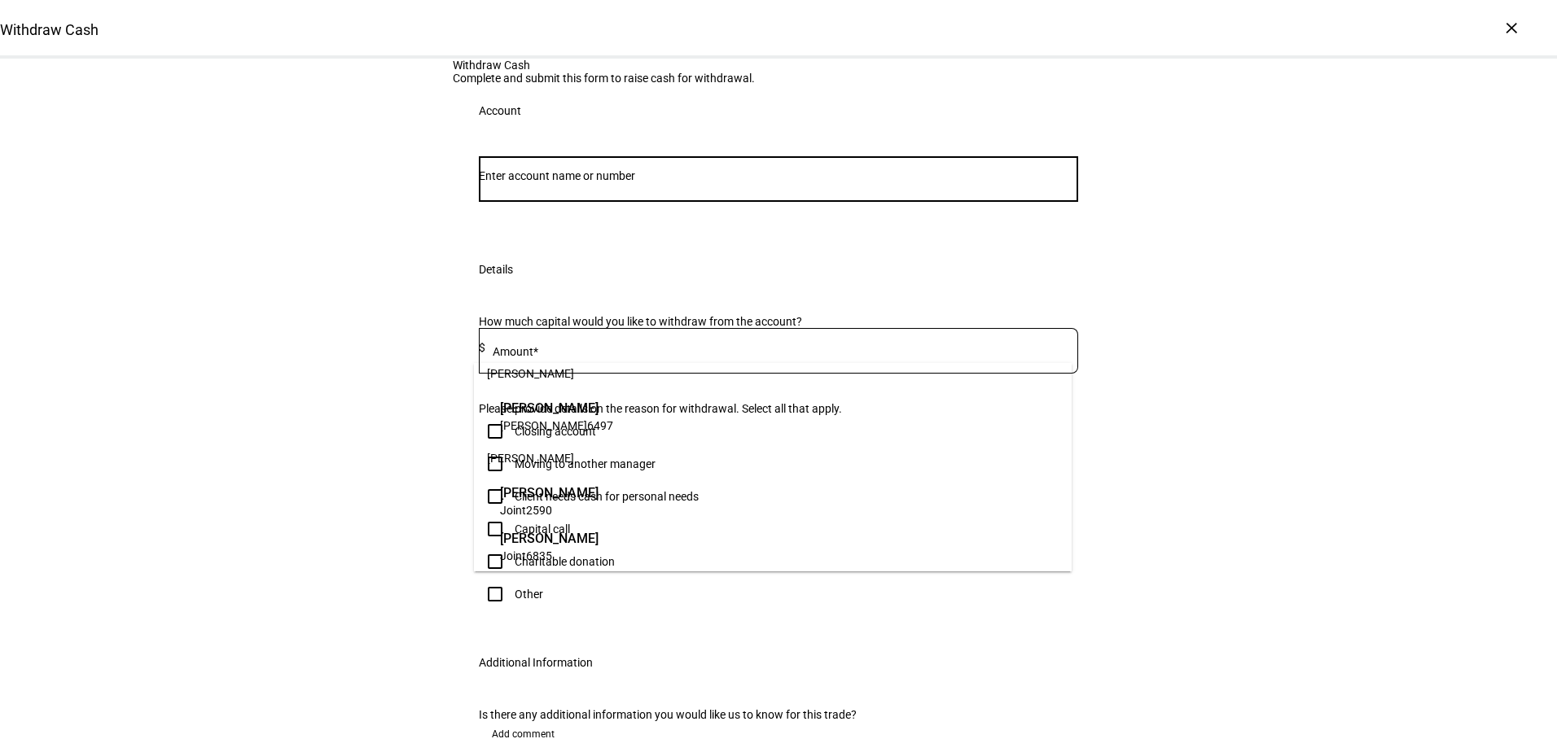
scroll to position [20, 0]
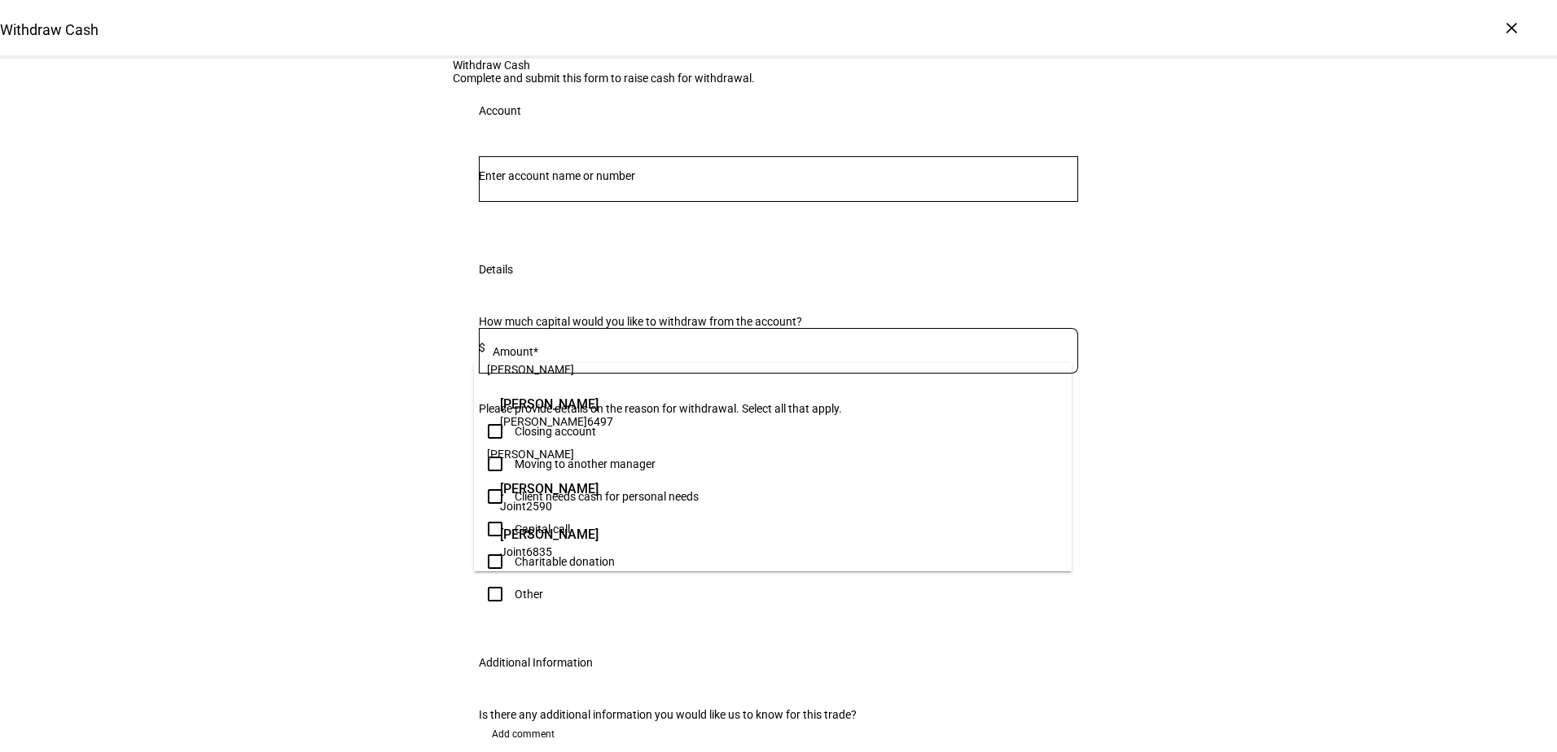
click at [599, 533] on span "[PERSON_NAME]" at bounding box center [549, 534] width 99 height 19
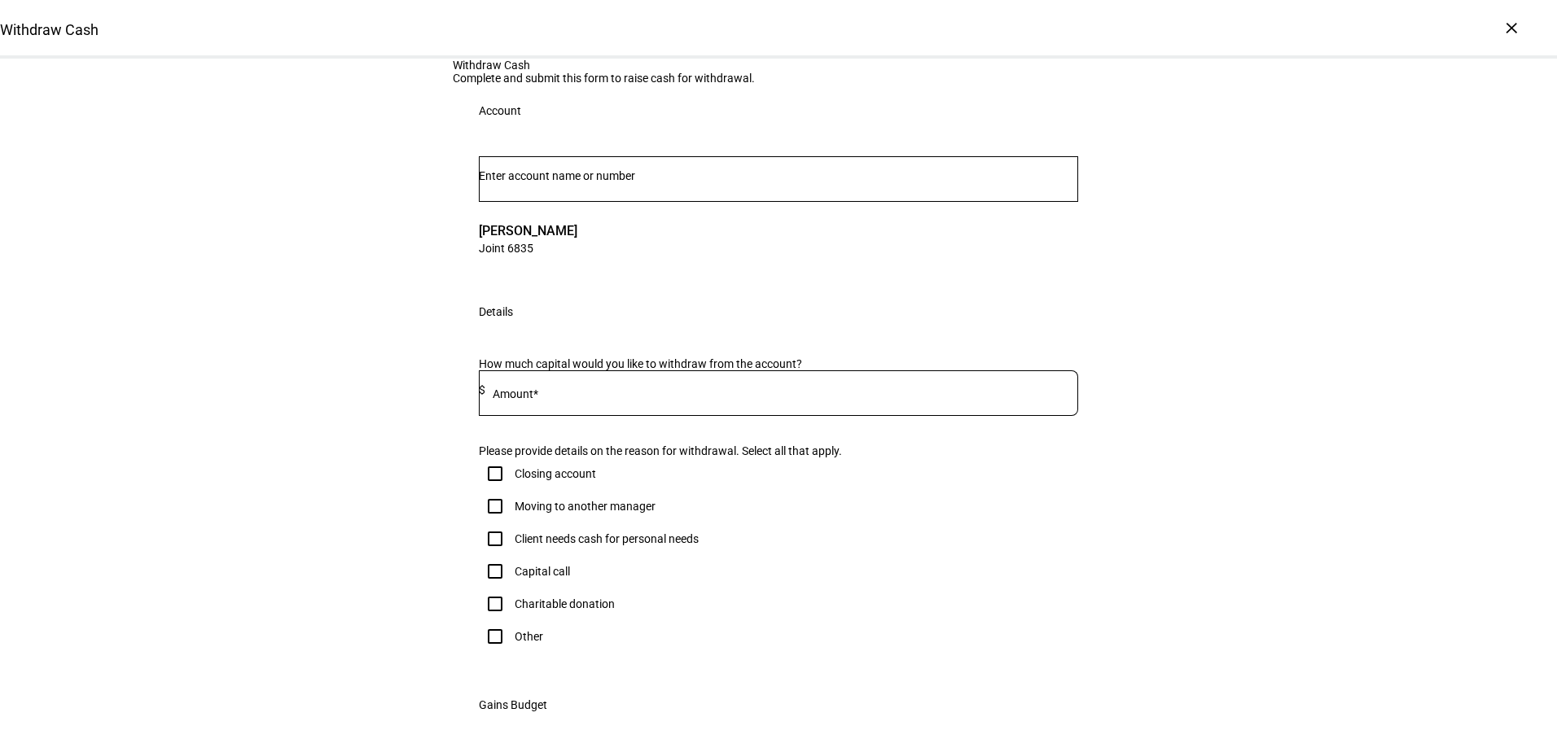
click at [744, 397] on input at bounding box center [781, 390] width 593 height 13
type input "100,000"
click at [1234, 564] on div "Withdraw Cash Complete and submit this form to raise cash for withdrawal. Accou…" at bounding box center [778, 581] width 1557 height 1044
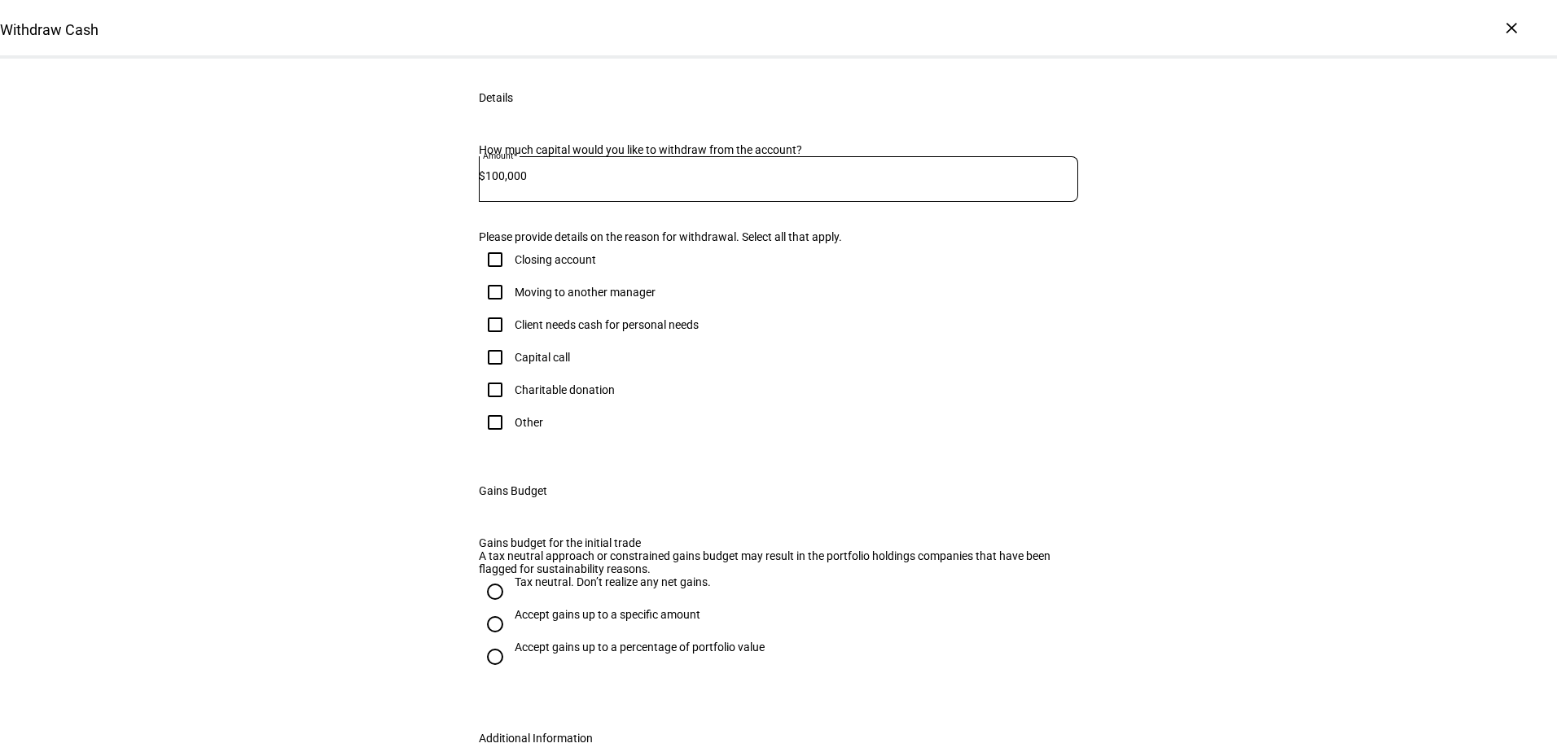
scroll to position [244, 0]
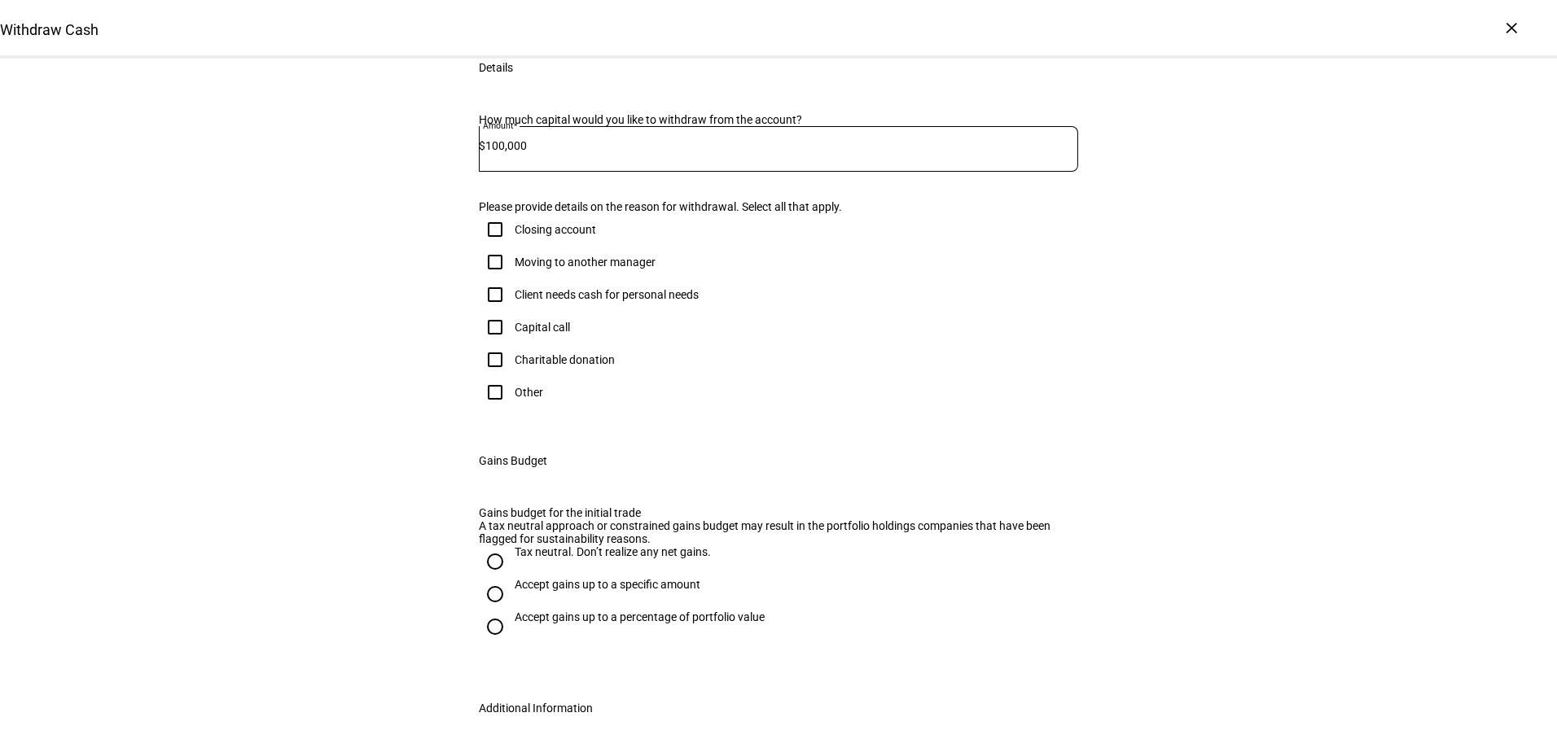
click at [480, 409] on input "Other" at bounding box center [495, 392] width 33 height 33
checkbox input "true"
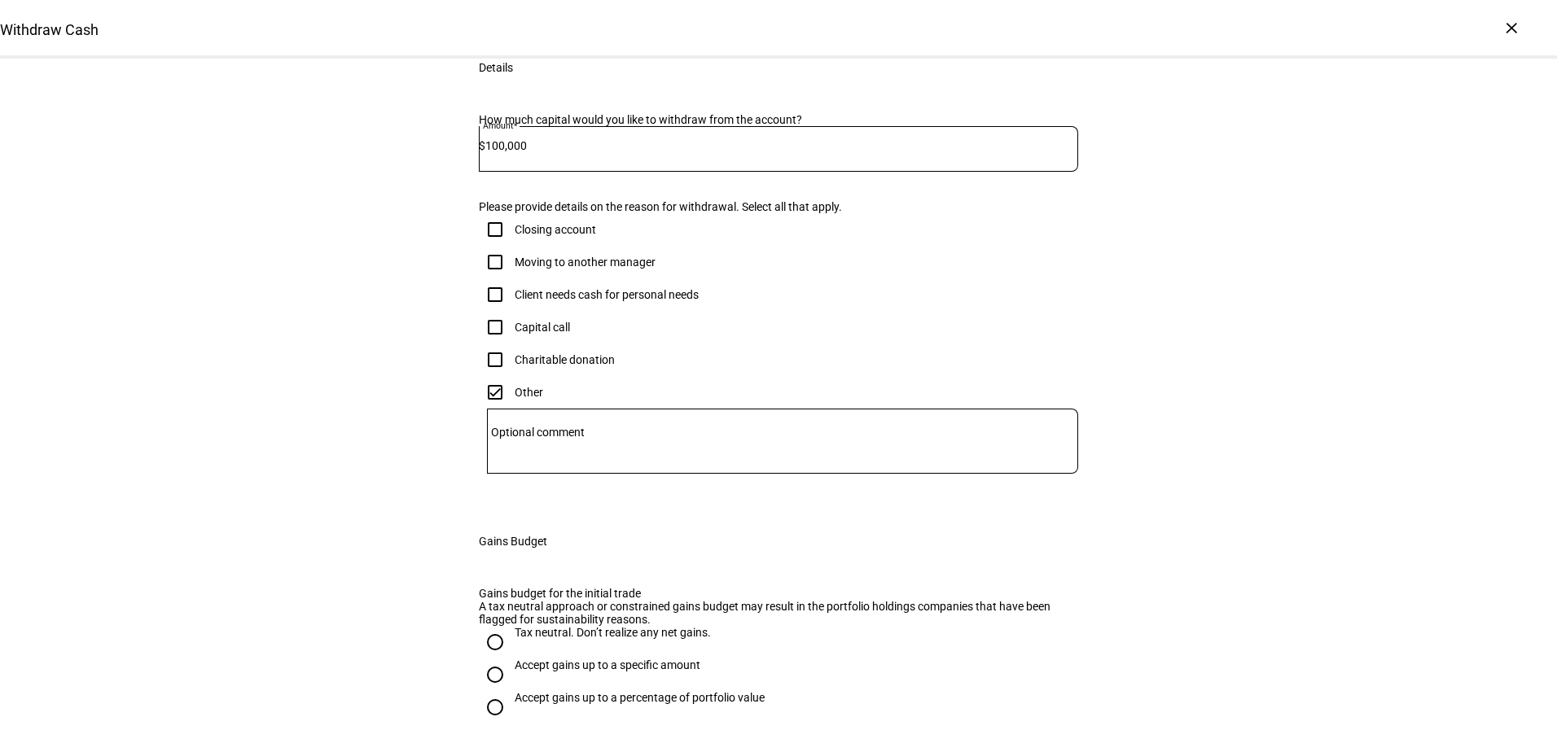
drag, startPoint x: 555, startPoint y: 625, endPoint x: 555, endPoint y: 637, distance: 11.4
click at [555, 474] on div at bounding box center [782, 441] width 591 height 65
click at [552, 461] on textarea "Optional comment" at bounding box center [782, 441] width 591 height 39
click at [741, 461] on textarea "Moving cash to a separate brokerage account" at bounding box center [782, 441] width 591 height 39
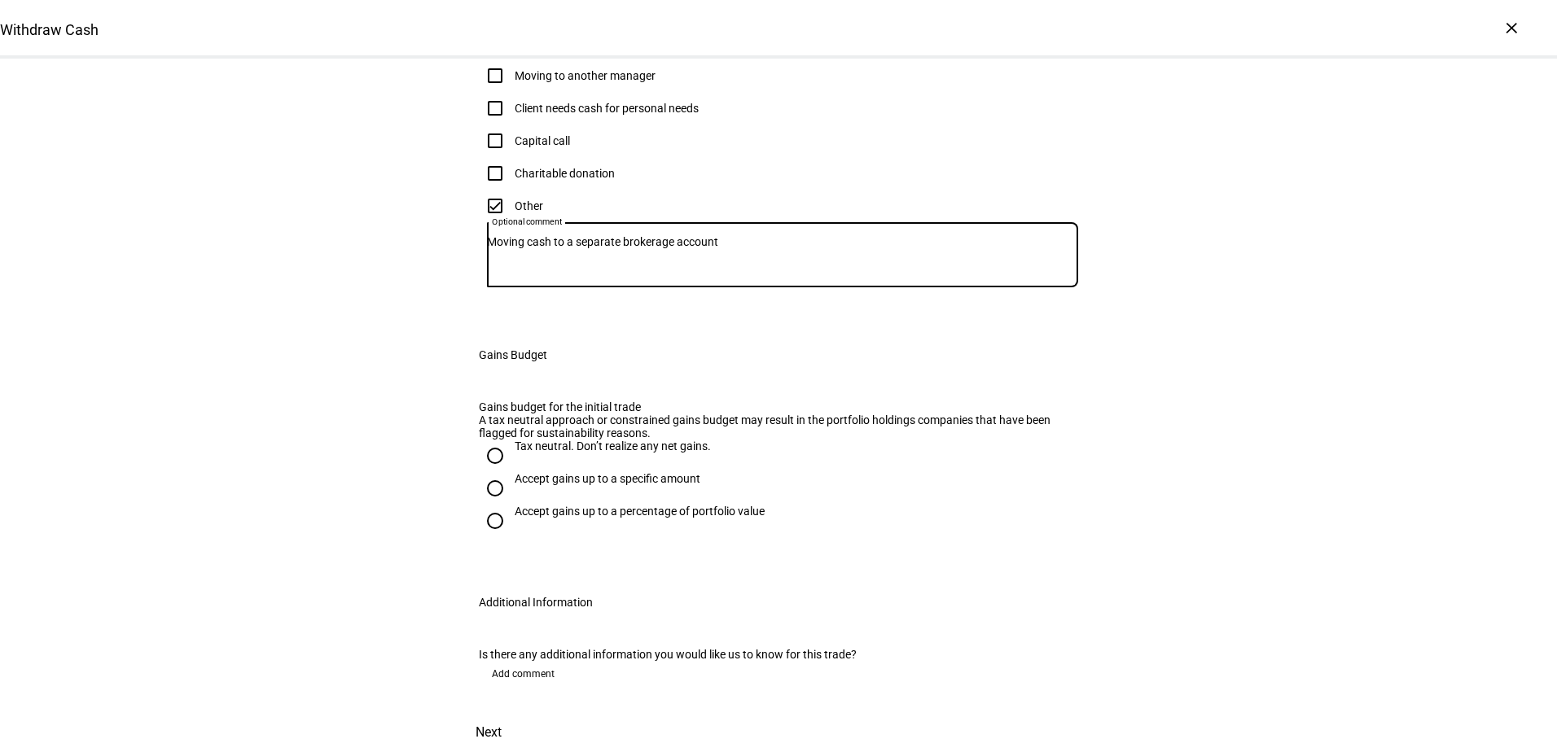
scroll to position [570, 0]
type textarea "Moving cash to a separate brokerage account"
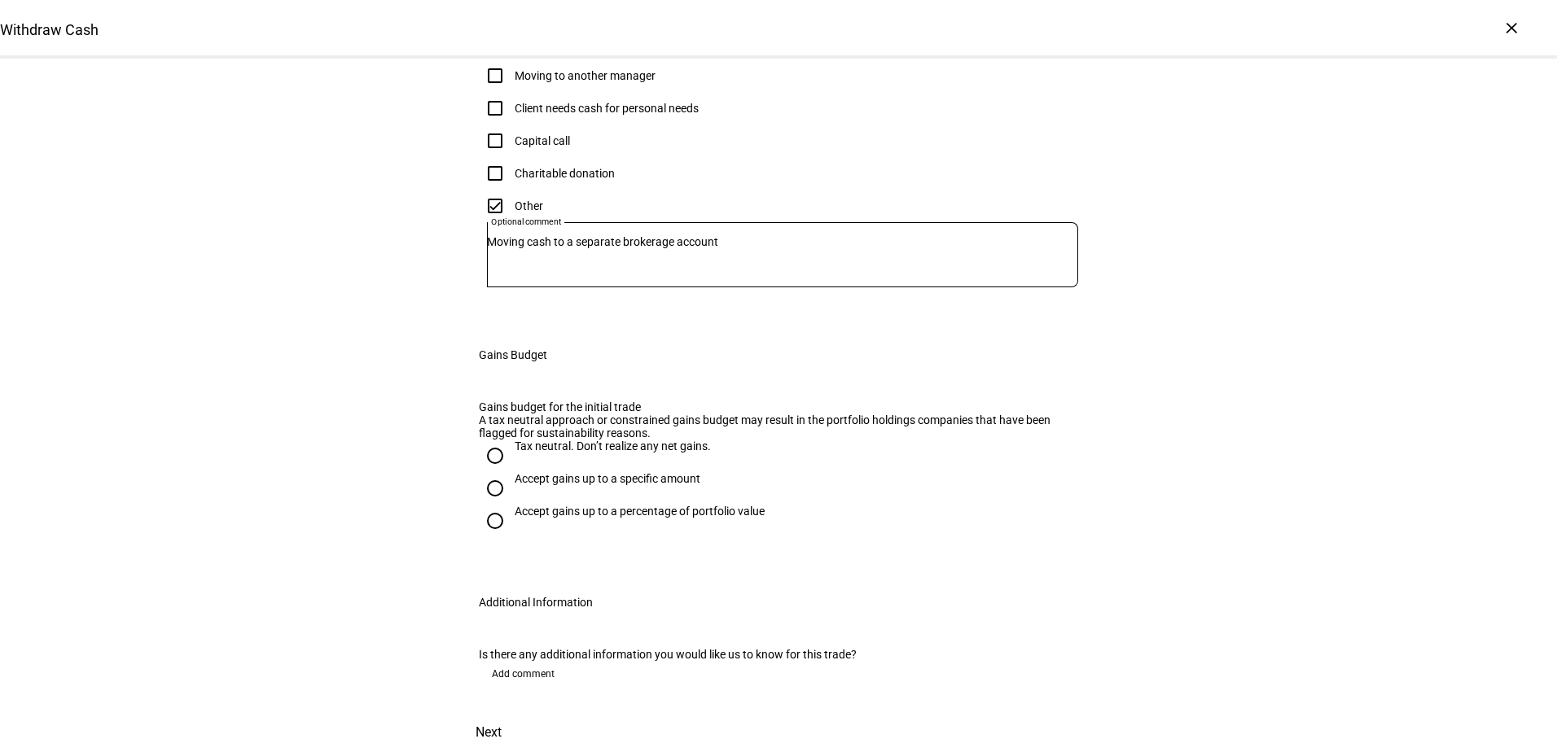
click at [498, 505] on input "Accept gains up to a specific amount" at bounding box center [495, 488] width 33 height 33
radio input "true"
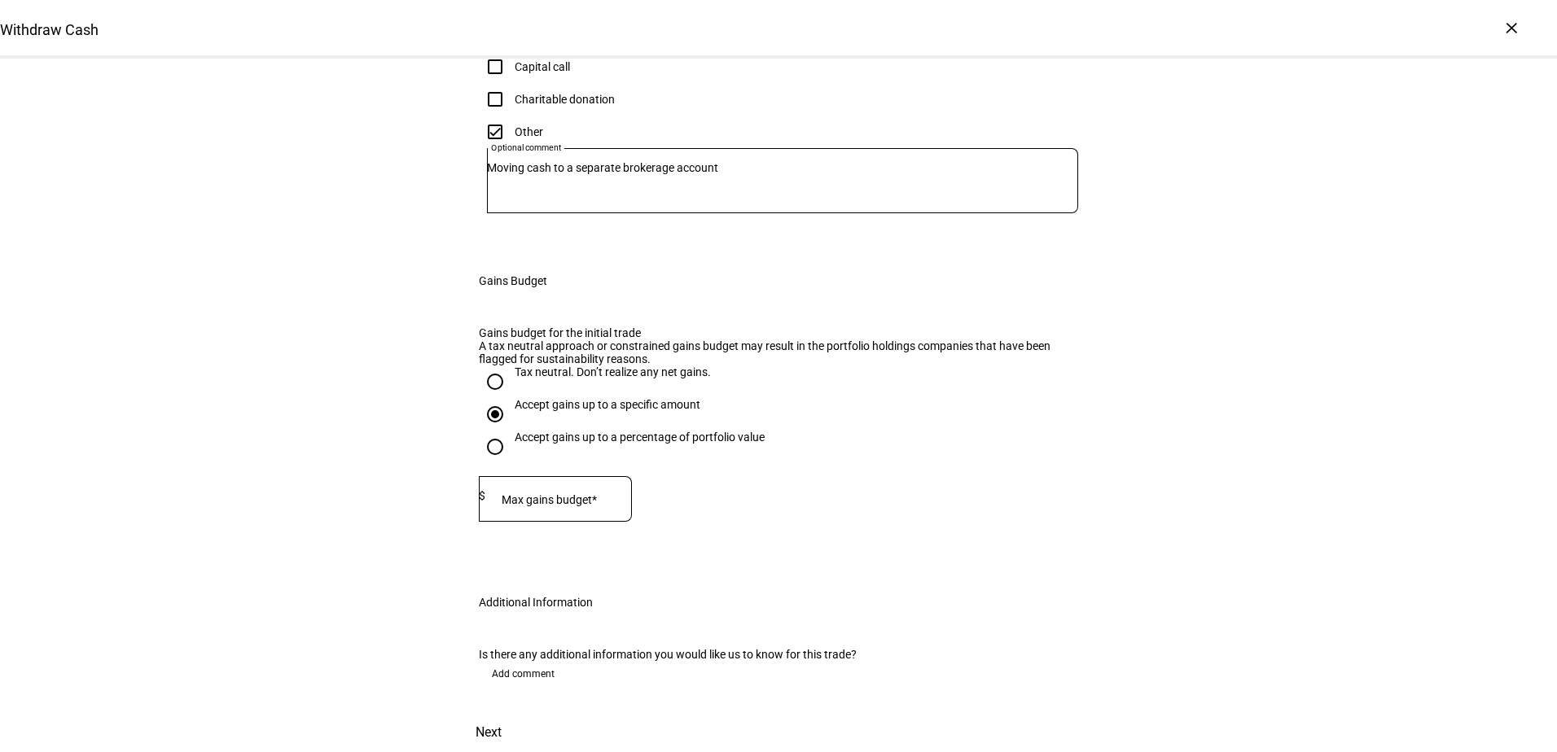
scroll to position [733, 0]
click at [590, 522] on div at bounding box center [558, 499] width 147 height 46
type input "24,000"
click at [849, 505] on eth-form-field-wrapper "Max gains budget* $ 24,000" at bounding box center [778, 506] width 599 height 61
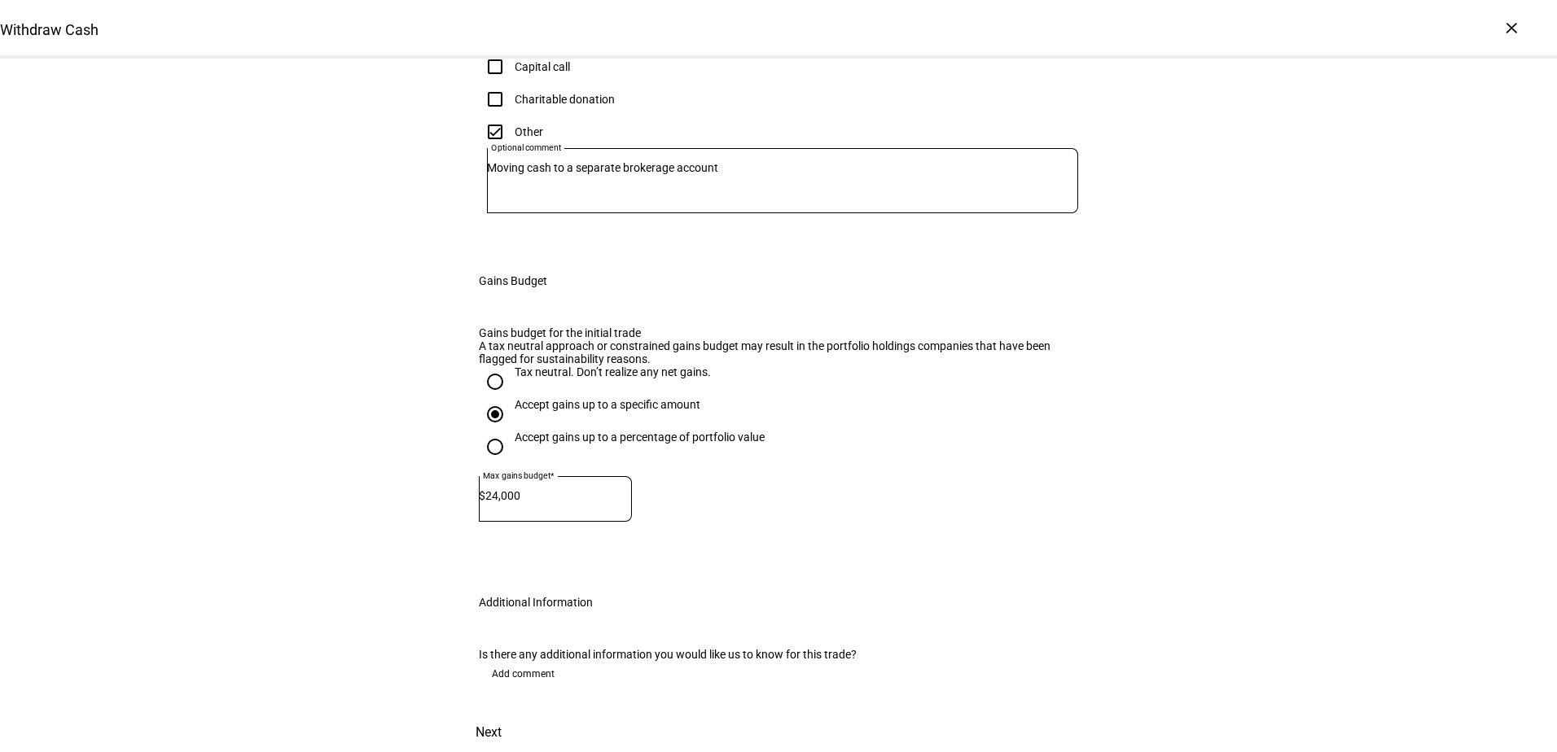
click at [518, 661] on span "Add comment" at bounding box center [523, 674] width 63 height 26
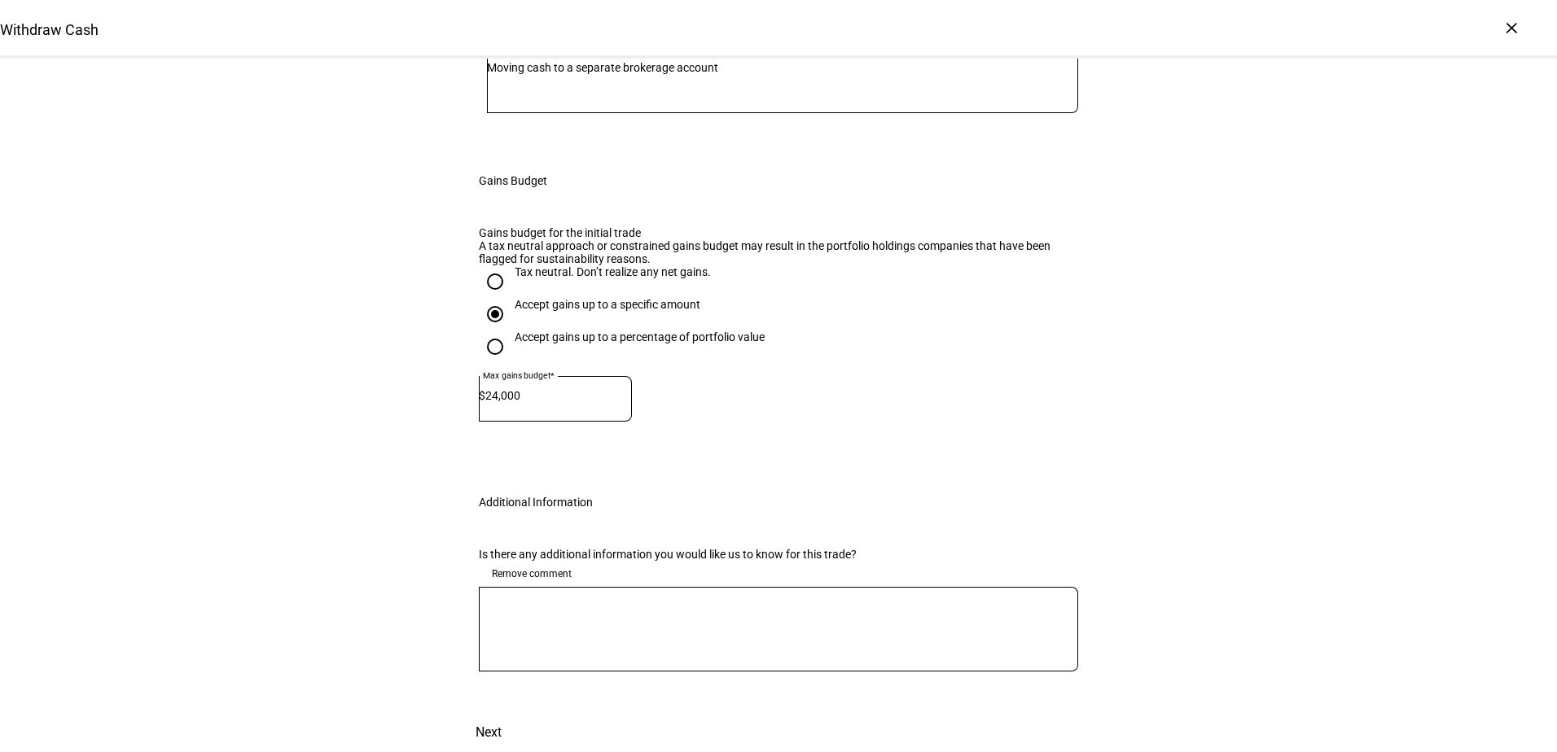
drag, startPoint x: 557, startPoint y: 643, endPoint x: 555, endPoint y: 660, distance: 18.0
click at [555, 643] on div at bounding box center [778, 629] width 599 height 85
click at [556, 659] on textarea at bounding box center [778, 629] width 599 height 59
type textarea "Gains budget and analysis was provided to us by [PERSON_NAME]."
click at [1141, 494] on div "Withdraw Cash Complete and submit this form to raise cash for withdrawal. Accou…" at bounding box center [778, 103] width 1557 height 1299
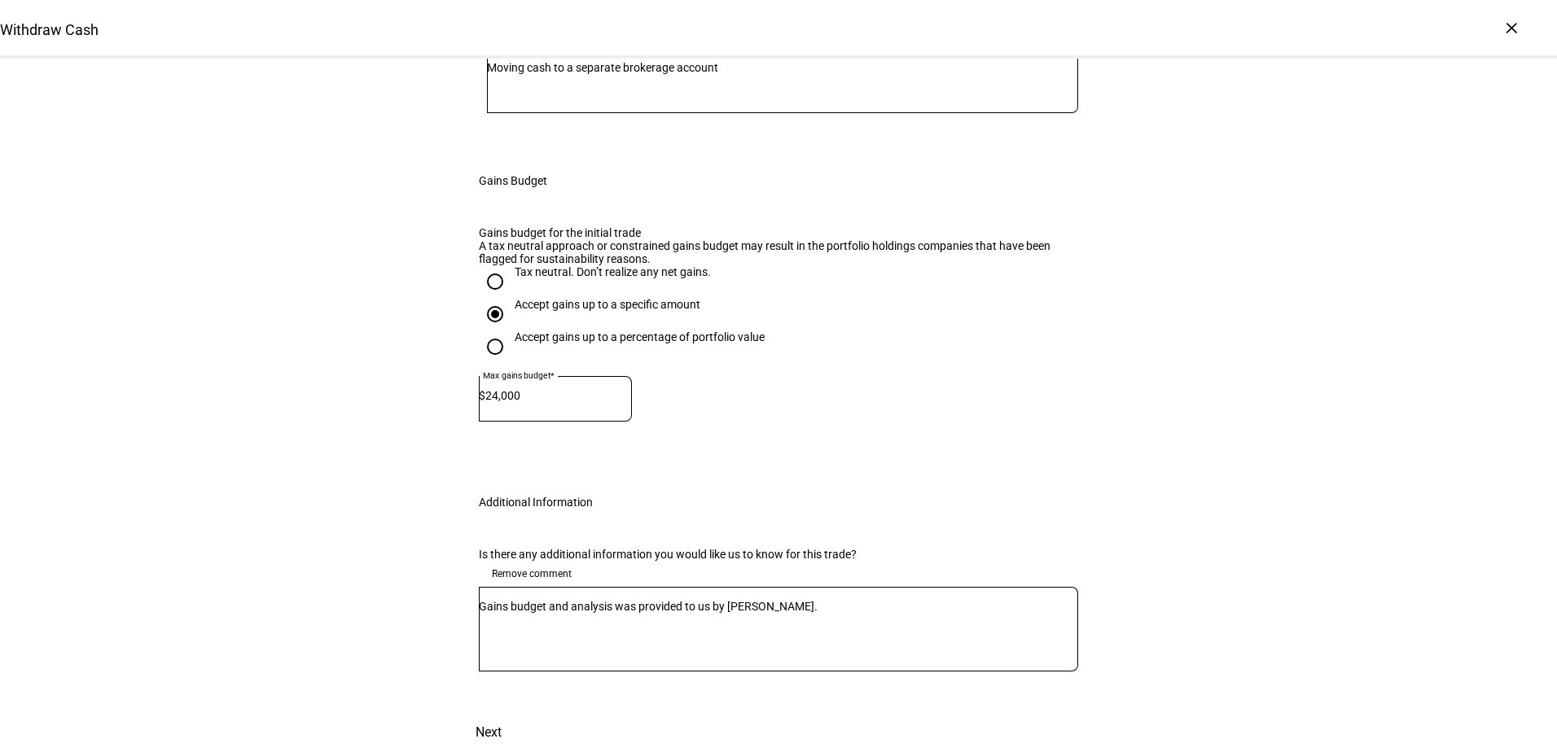
scroll to position [971, 0]
click at [502, 713] on span "Next" at bounding box center [489, 732] width 26 height 39
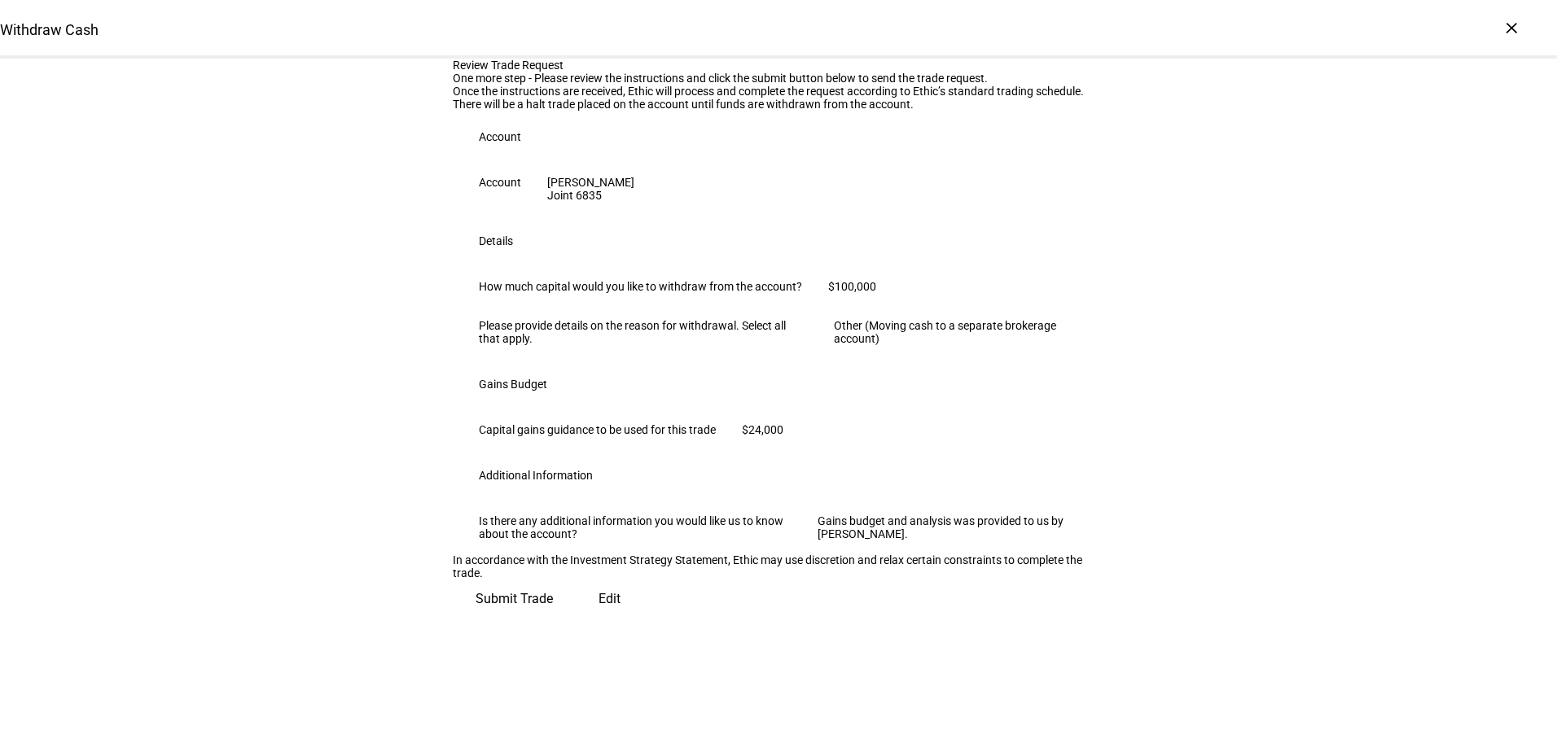
scroll to position [294, 0]
click at [553, 619] on span "Submit Trade" at bounding box center [514, 599] width 77 height 39
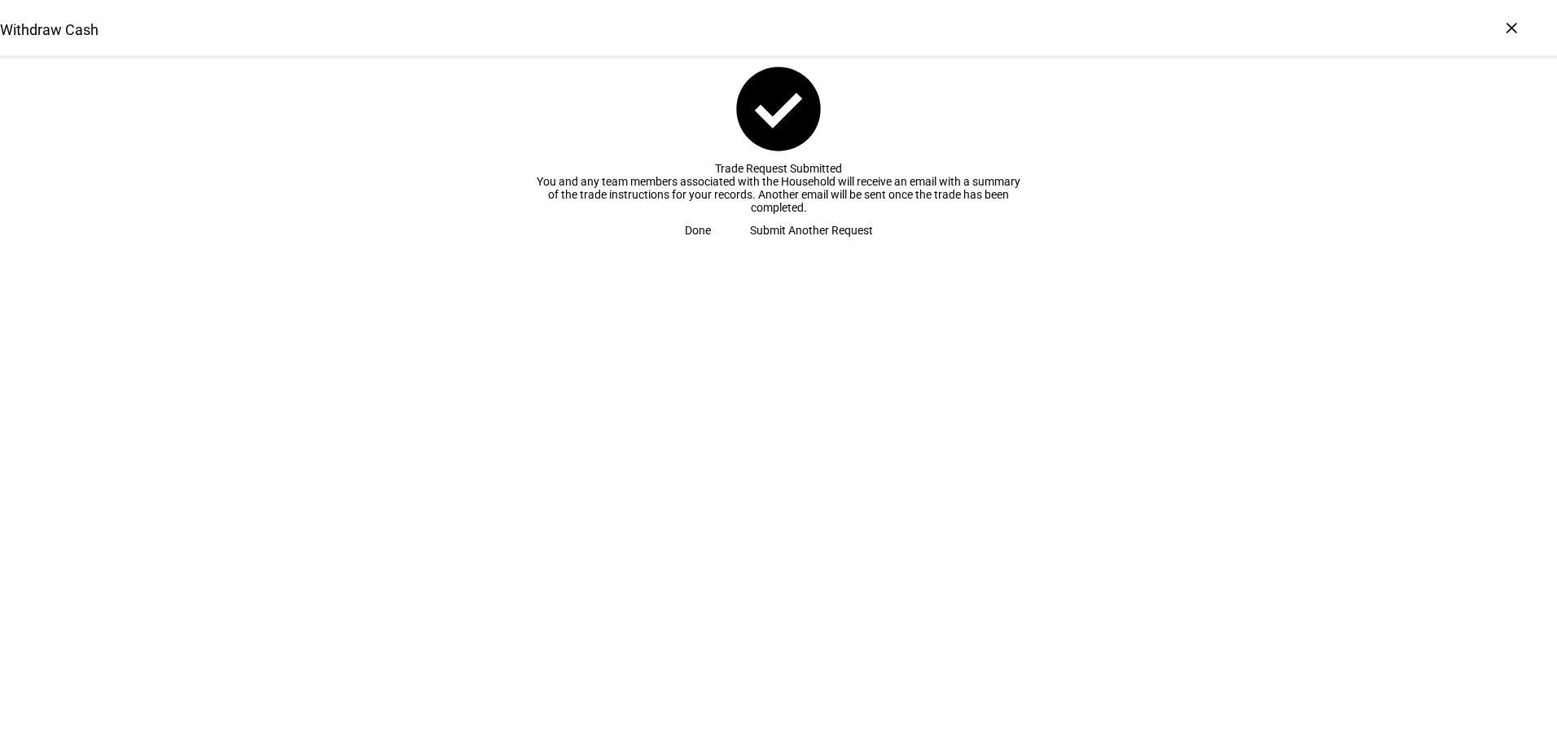
click at [730, 247] on span at bounding box center [697, 230] width 65 height 33
